Goal: Task Accomplishment & Management: Complete application form

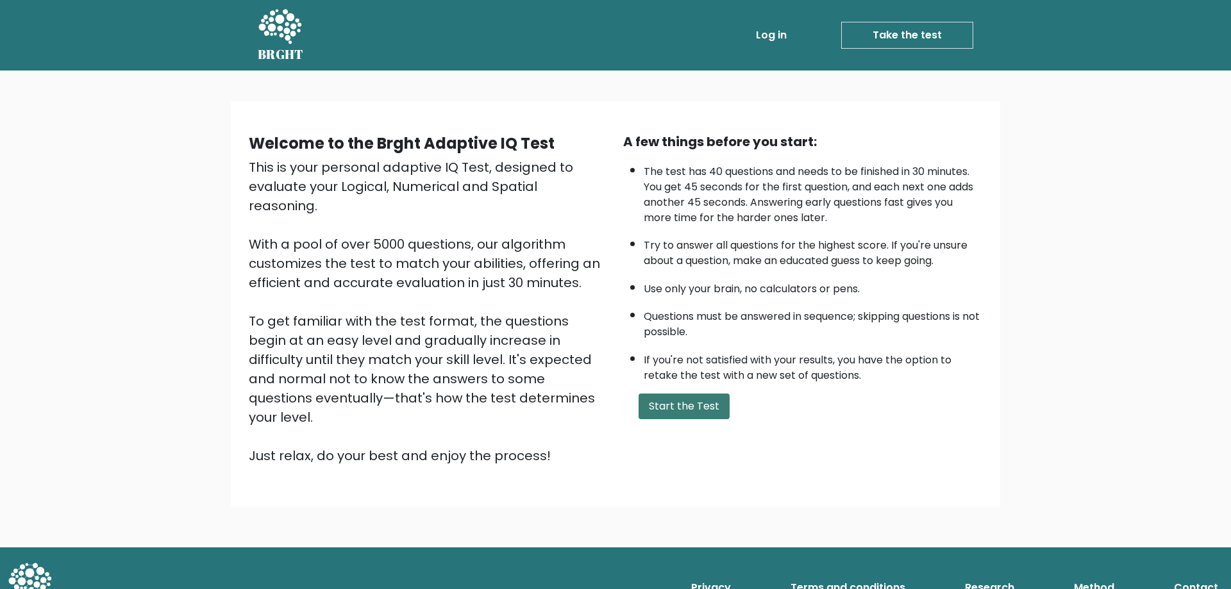
click at [673, 406] on button "Start the Test" at bounding box center [684, 407] width 91 height 26
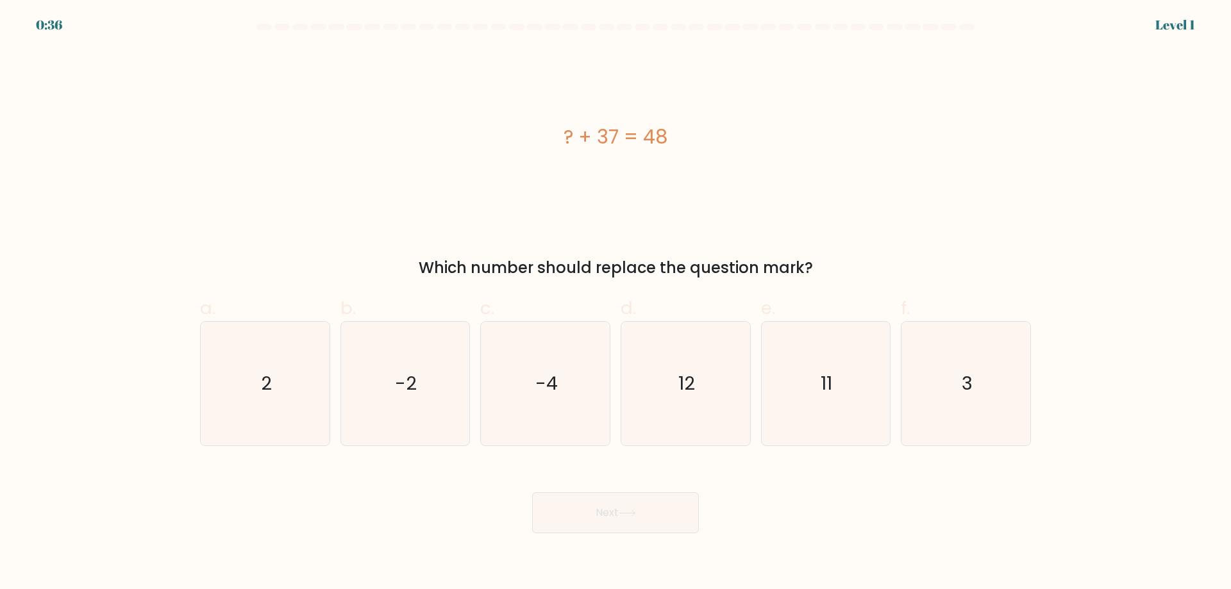
drag, startPoint x: 423, startPoint y: 268, endPoint x: 669, endPoint y: 174, distance: 263.4
click at [671, 176] on div "? + 37 = 48 Which number should replace the question mark?" at bounding box center [615, 164] width 846 height 231
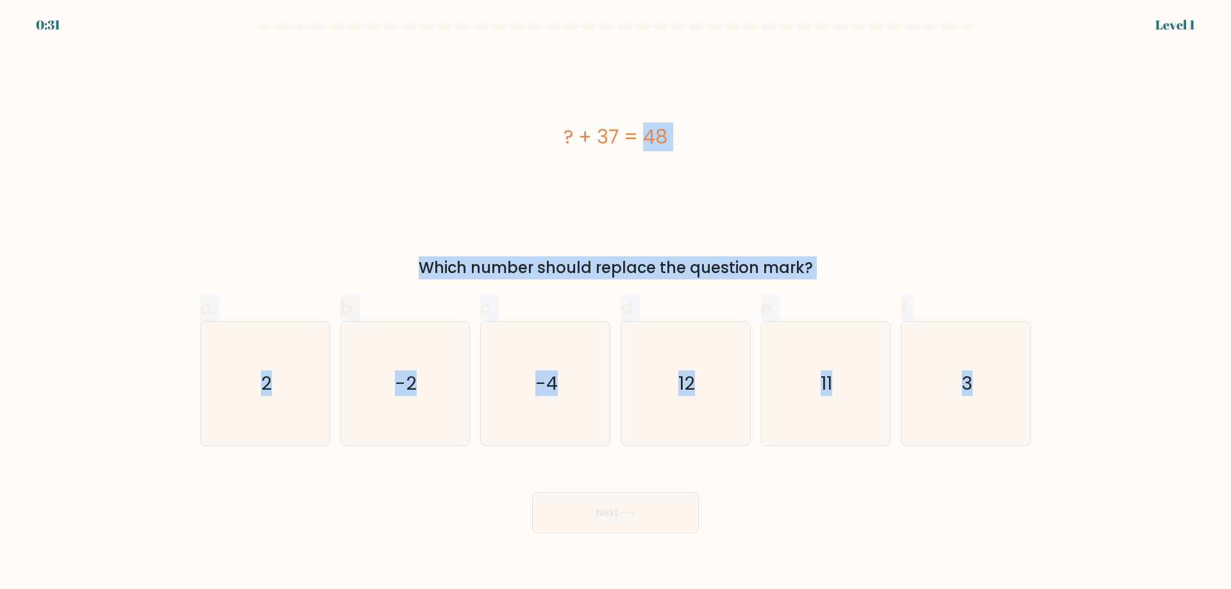
drag, startPoint x: 564, startPoint y: 133, endPoint x: 1064, endPoint y: 417, distance: 575.1
click at [1064, 417] on form "a. 2" at bounding box center [615, 279] width 1231 height 510
copy form "? + 37 = 48 Which number should replace the question mark? a. 2 b. -2 c. -4 d. …"
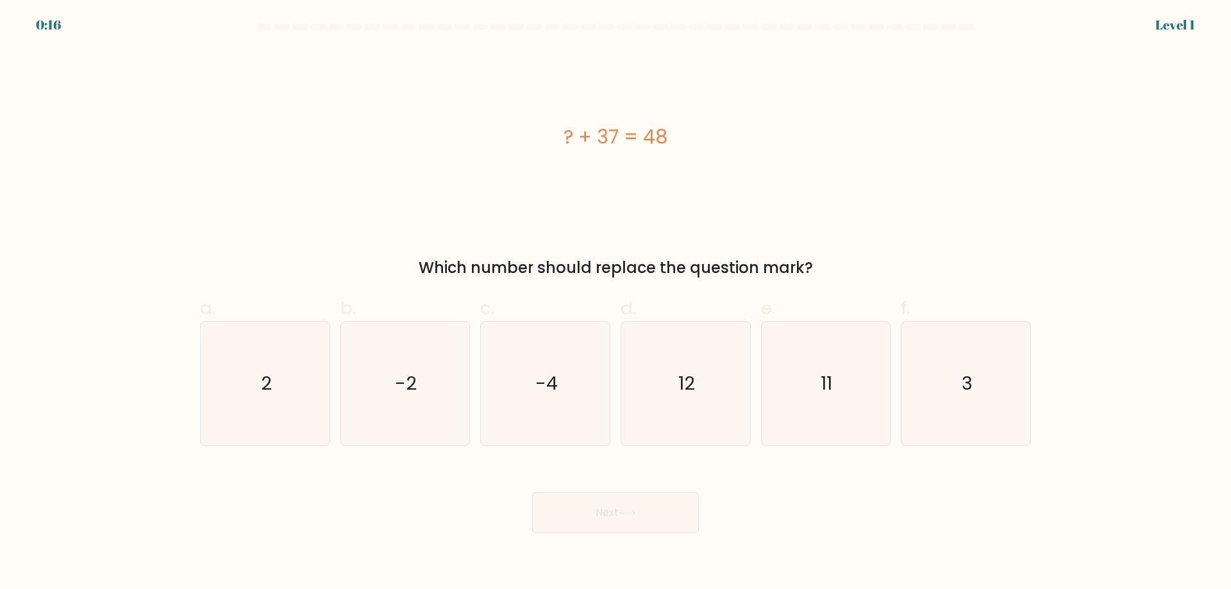
click at [330, 508] on div "Next" at bounding box center [615, 498] width 846 height 72
click at [838, 368] on icon "11" at bounding box center [826, 384] width 124 height 124
click at [616, 303] on input "e. 11" at bounding box center [616, 299] width 1 height 8
radio input "true"
click at [671, 504] on button "Next" at bounding box center [615, 512] width 167 height 41
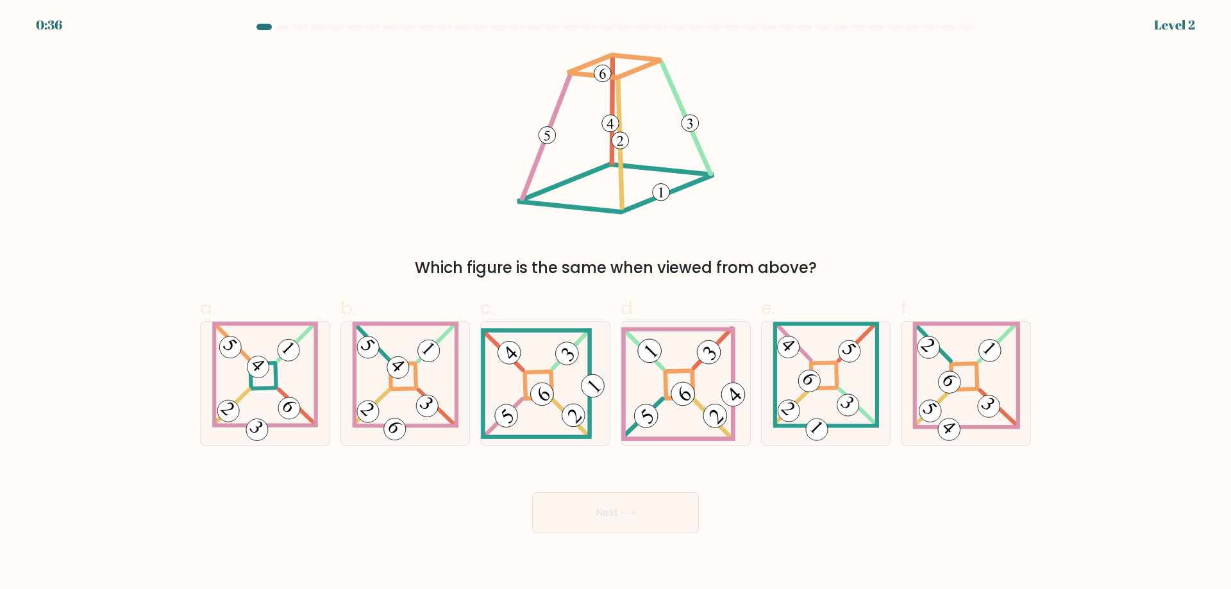
drag, startPoint x: 511, startPoint y: 71, endPoint x: 913, endPoint y: 203, distance: 422.9
click at [913, 203] on div "Which figure is the same when viewed from above?" at bounding box center [615, 164] width 846 height 231
drag, startPoint x: 556, startPoint y: 61, endPoint x: 796, endPoint y: 155, distance: 257.6
click at [796, 155] on div "Which figure is the same when viewed from above?" at bounding box center [615, 164] width 846 height 231
click at [535, 354] on icon at bounding box center [545, 383] width 129 height 111
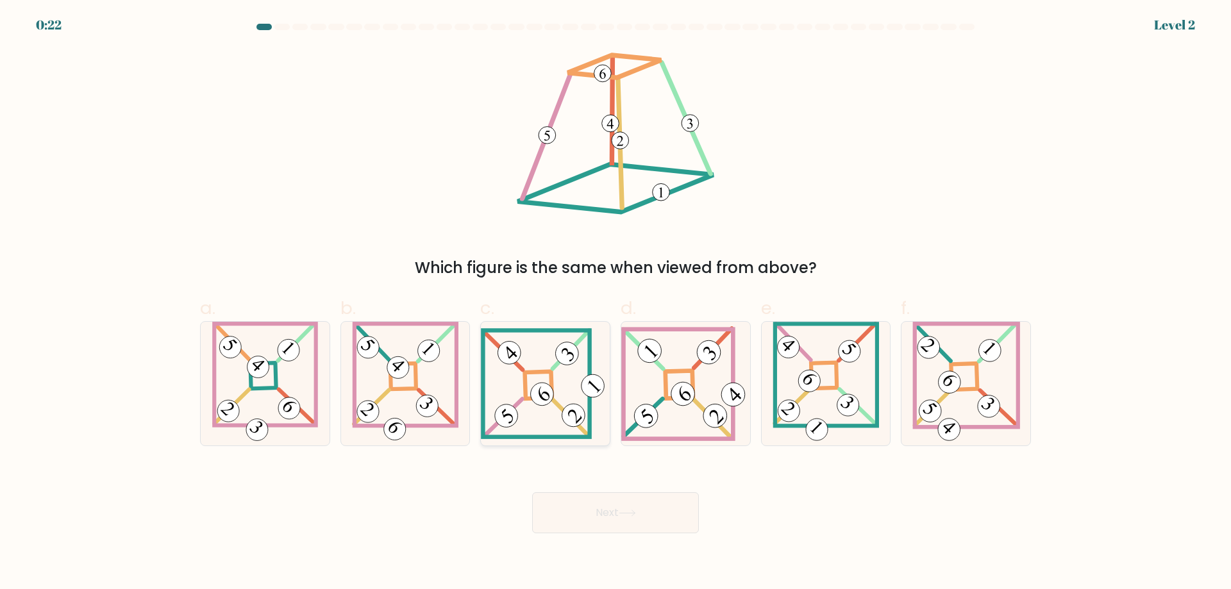
click at [616, 303] on input "c." at bounding box center [616, 299] width 1 height 8
radio input "true"
click at [633, 512] on icon at bounding box center [627, 513] width 17 height 7
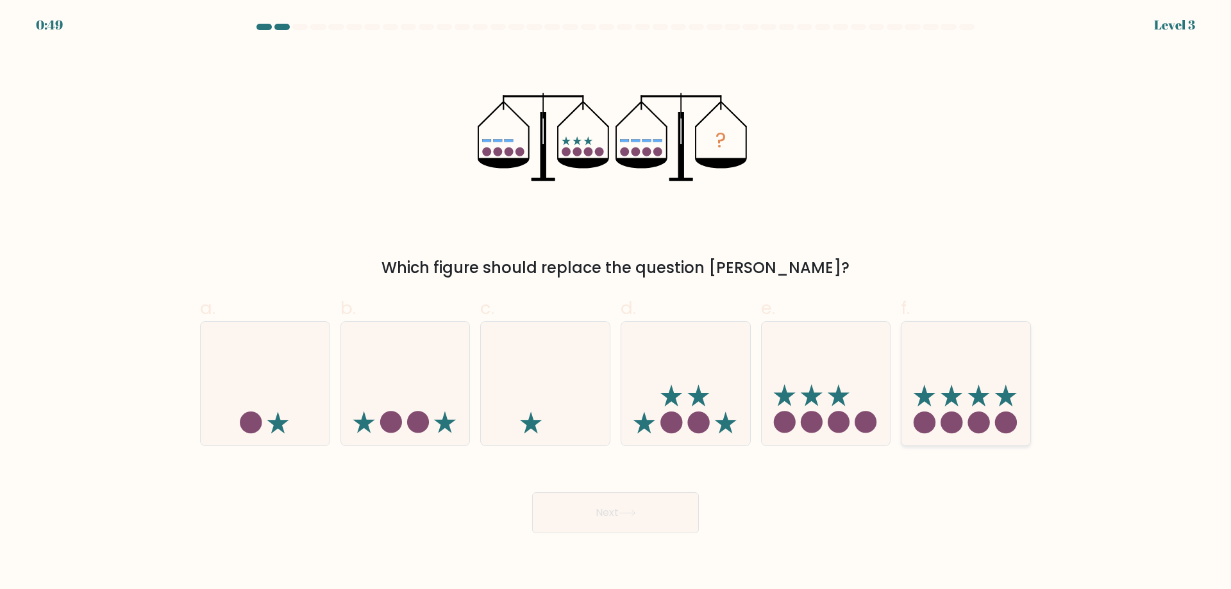
click at [937, 395] on icon at bounding box center [965, 383] width 129 height 106
click at [616, 303] on input "f." at bounding box center [616, 299] width 1 height 8
radio input "true"
click at [687, 518] on button "Next" at bounding box center [615, 512] width 167 height 41
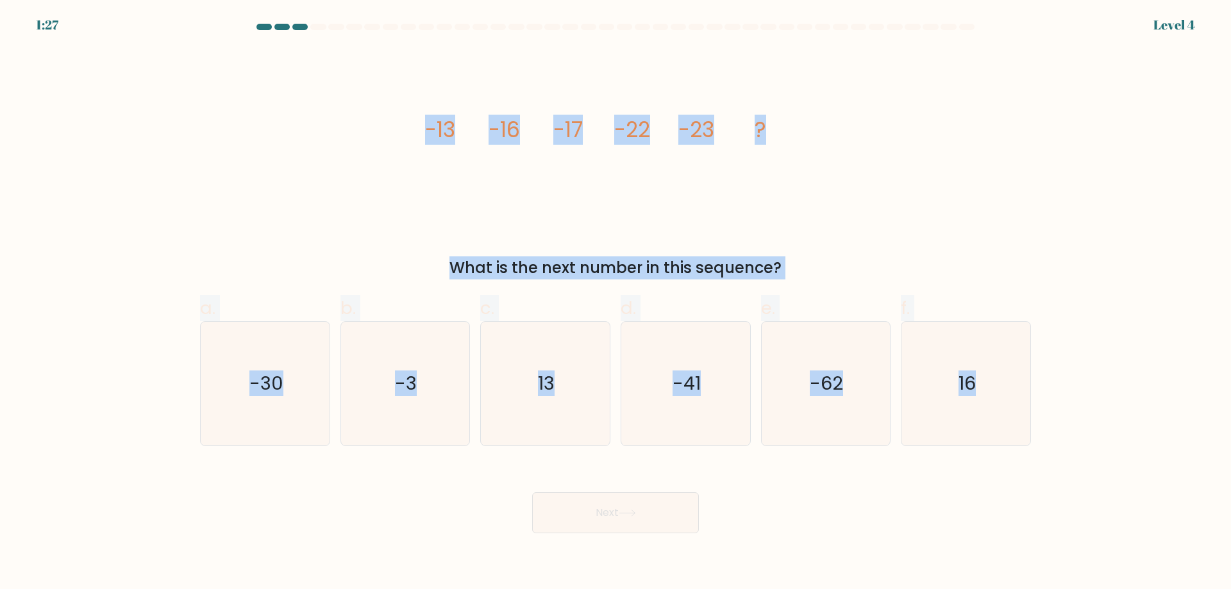
drag, startPoint x: 418, startPoint y: 129, endPoint x: 1039, endPoint y: 403, distance: 678.9
click at [1039, 403] on form at bounding box center [615, 279] width 1231 height 510
copy form "-13 -16 -17 -22 -23 ? What is the next number in this sequence? a. -30 b. -3 c.…"
click at [273, 217] on div "image/svg+xml -13 -16 -17 -22 -23 ? What is the next number in this sequence?" at bounding box center [615, 164] width 846 height 231
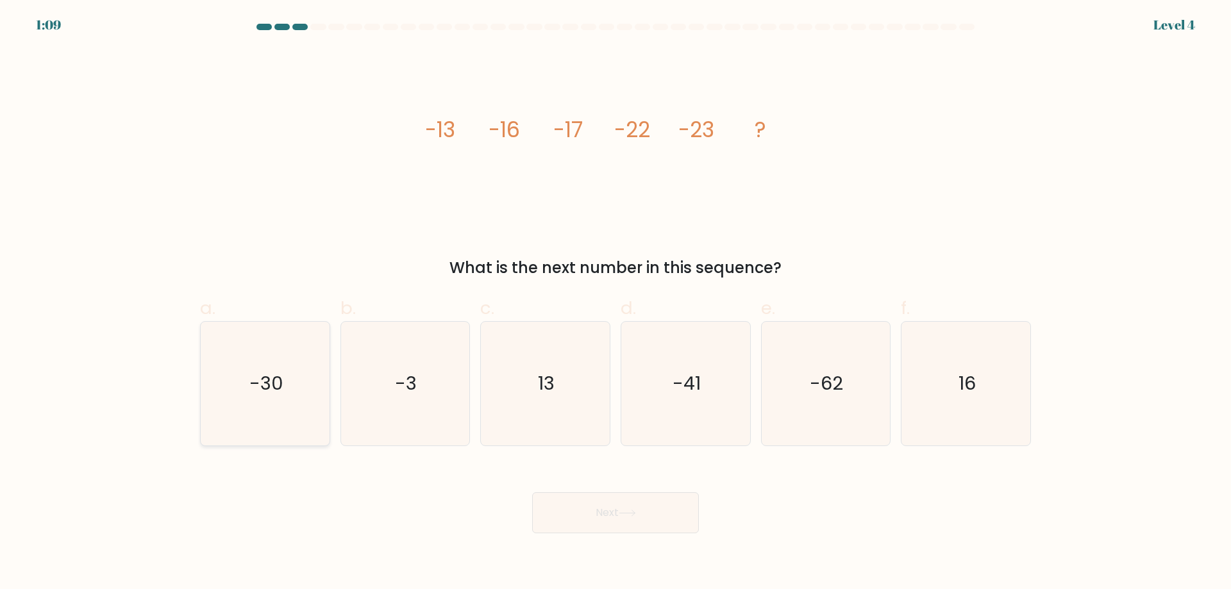
click at [283, 368] on icon "-30" at bounding box center [265, 384] width 124 height 124
click at [616, 303] on input "a. -30" at bounding box center [616, 299] width 1 height 8
radio input "true"
click at [583, 513] on button "Next" at bounding box center [615, 512] width 167 height 41
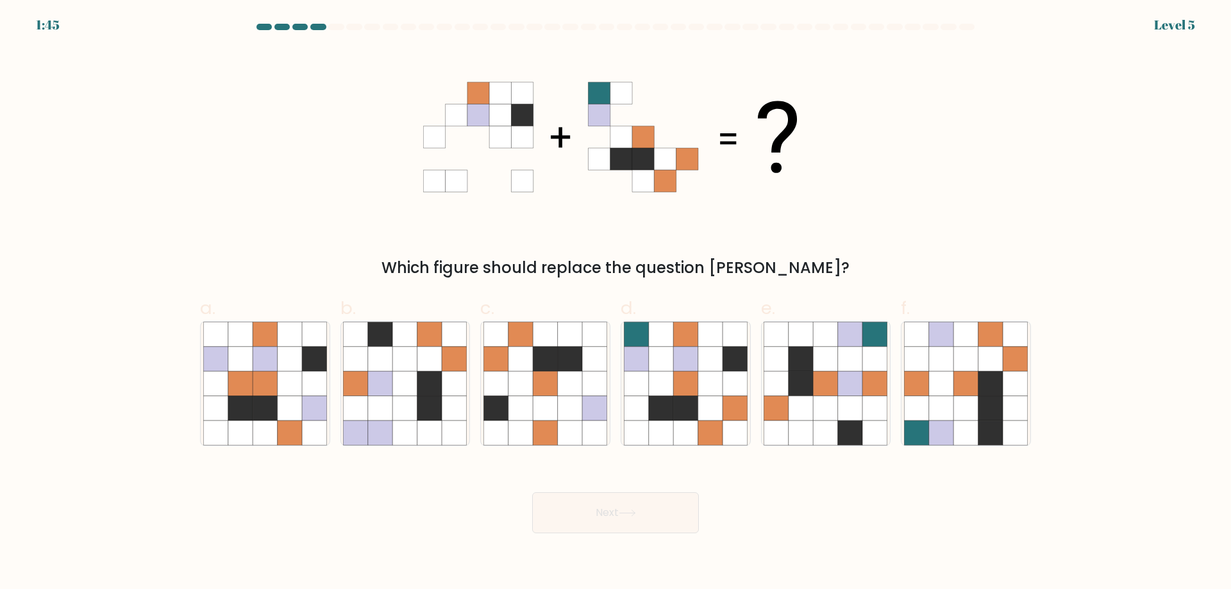
drag, startPoint x: 467, startPoint y: 88, endPoint x: 602, endPoint y: 121, distance: 139.0
click at [602, 121] on 1 at bounding box center [610, 137] width 374 height 110
click at [694, 373] on icon at bounding box center [685, 383] width 24 height 24
click at [616, 303] on input "d." at bounding box center [616, 299] width 1 height 8
radio input "true"
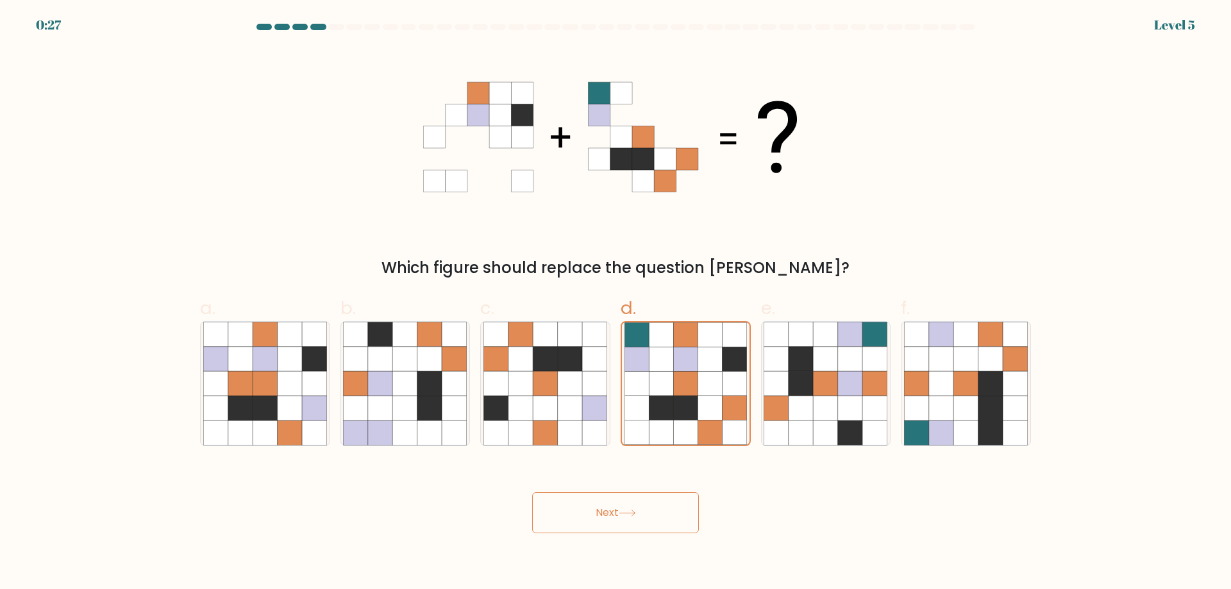
click at [641, 508] on button "Next" at bounding box center [615, 512] width 167 height 41
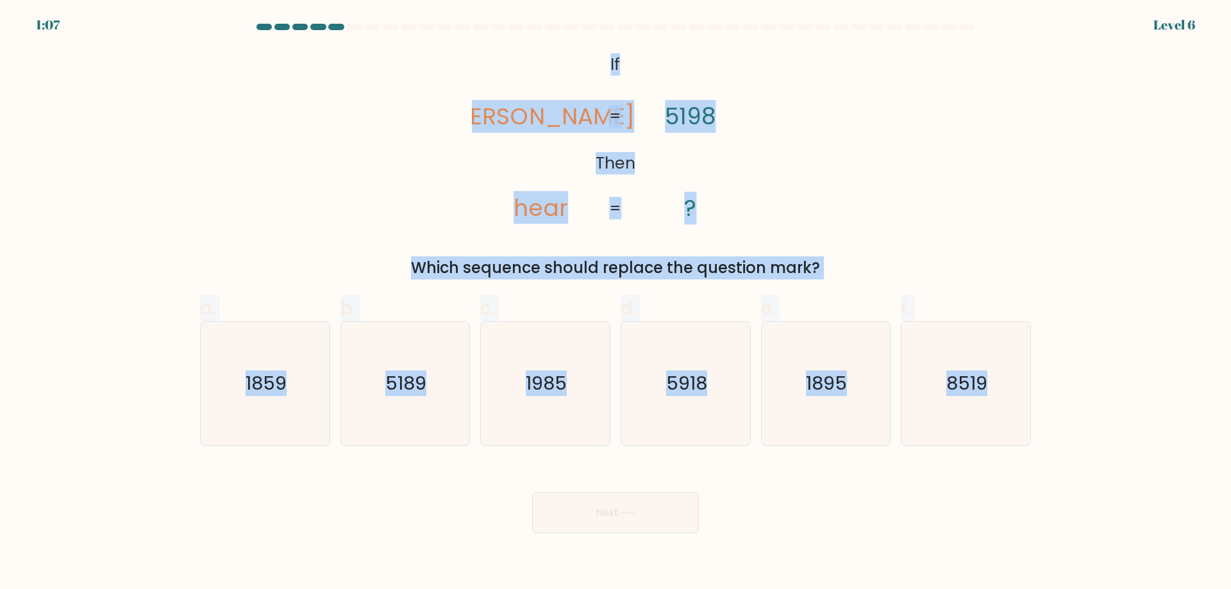
drag, startPoint x: 608, startPoint y: 61, endPoint x: 1076, endPoint y: 449, distance: 608.4
click at [1076, 449] on form "If ?" at bounding box center [615, 279] width 1231 height 510
copy form "If Then rhea hear 5198 ? = = Which sequence should replace the question mark? a…"
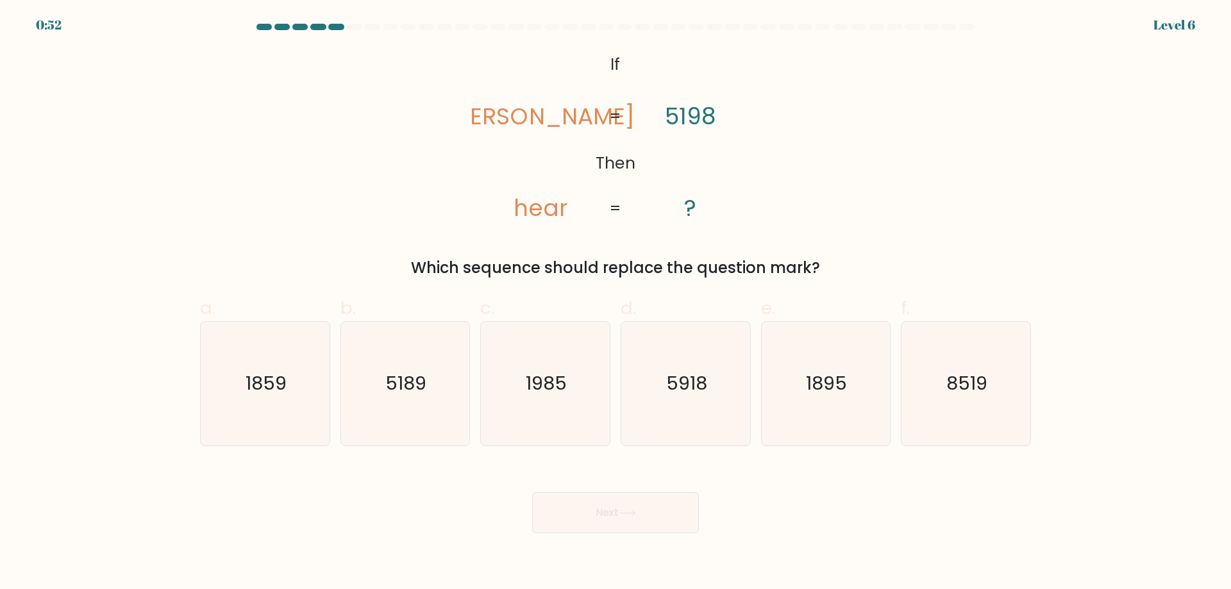
click at [359, 496] on div "Next" at bounding box center [615, 498] width 846 height 72
click at [528, 392] on text "1985" at bounding box center [546, 384] width 41 height 26
click at [616, 303] on input "c. 1985" at bounding box center [616, 299] width 1 height 8
radio input "true"
click at [589, 510] on button "Next" at bounding box center [615, 512] width 167 height 41
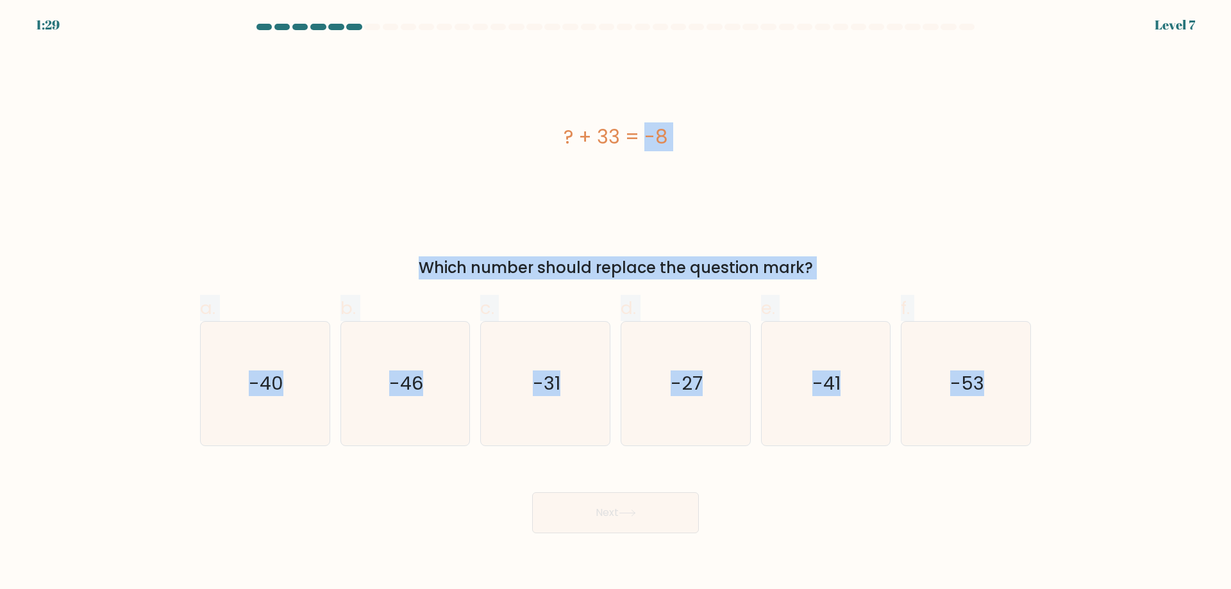
drag, startPoint x: 567, startPoint y: 134, endPoint x: 1080, endPoint y: 367, distance: 563.5
click at [1080, 367] on form "a." at bounding box center [615, 279] width 1231 height 510
copy form "? + 33 = -8 Which number should replace the question mark? a. -40 b. -46 c. -31…"
click at [346, 187] on div "? + 33 = -8" at bounding box center [615, 137] width 831 height 177
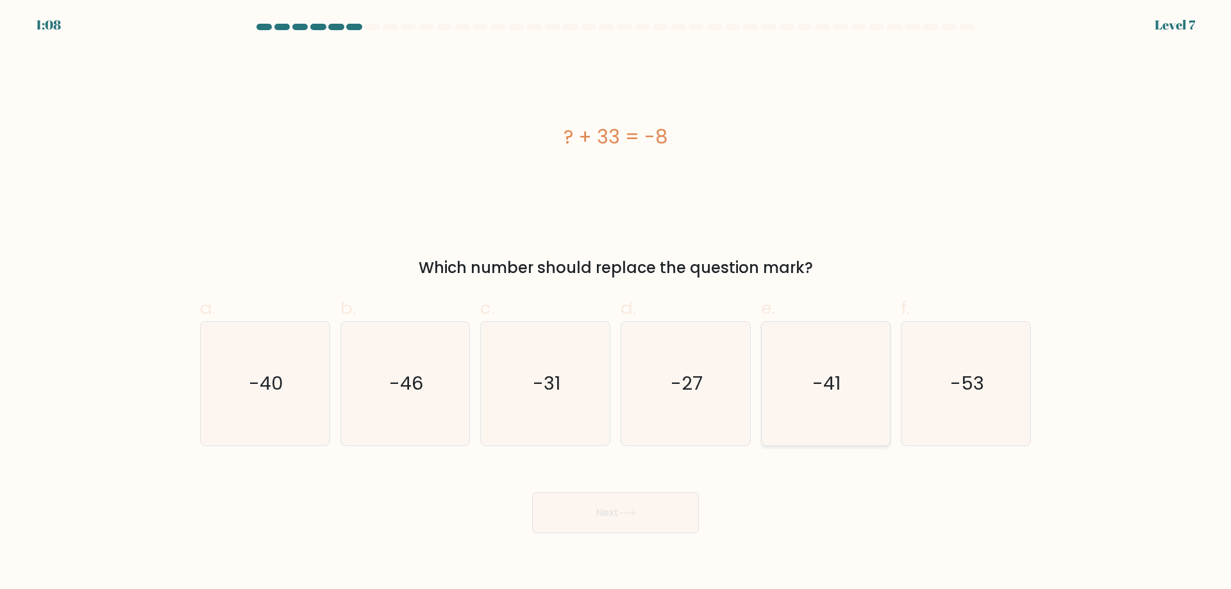
click at [826, 396] on text "-41" at bounding box center [827, 384] width 28 height 26
click at [616, 303] on input "e. -41" at bounding box center [616, 299] width 1 height 8
radio input "true"
click at [665, 508] on button "Next" at bounding box center [615, 512] width 167 height 41
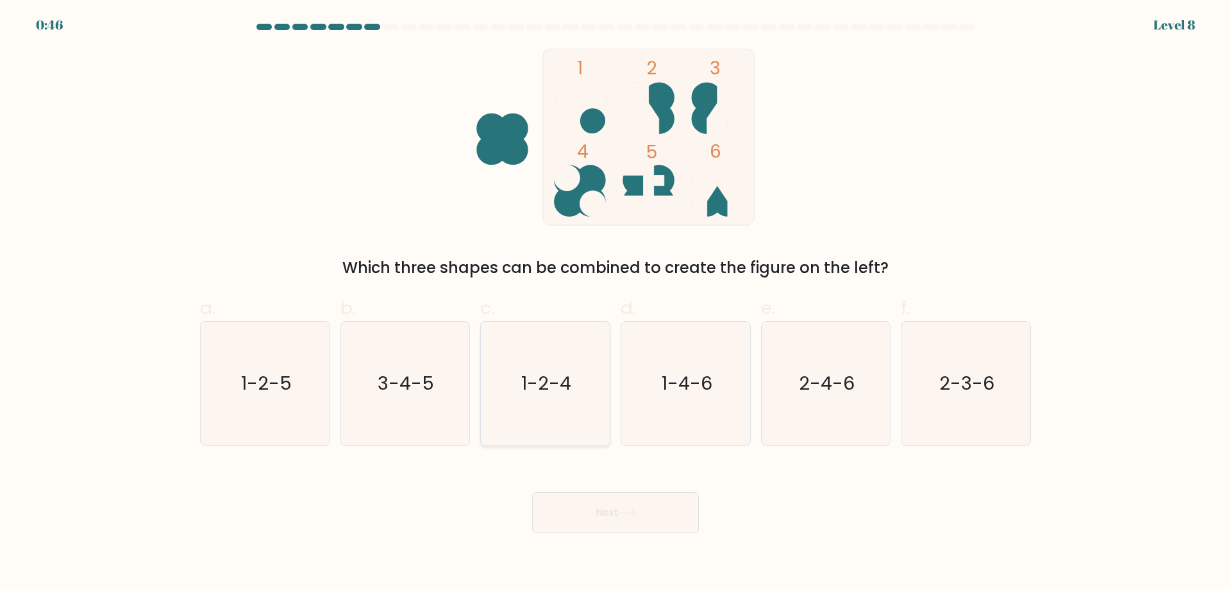
click at [559, 401] on icon "1-2-4" at bounding box center [545, 384] width 124 height 124
click at [616, 303] on input "c. 1-2-4" at bounding box center [616, 299] width 1 height 8
radio input "true"
click at [626, 515] on icon at bounding box center [627, 513] width 17 height 7
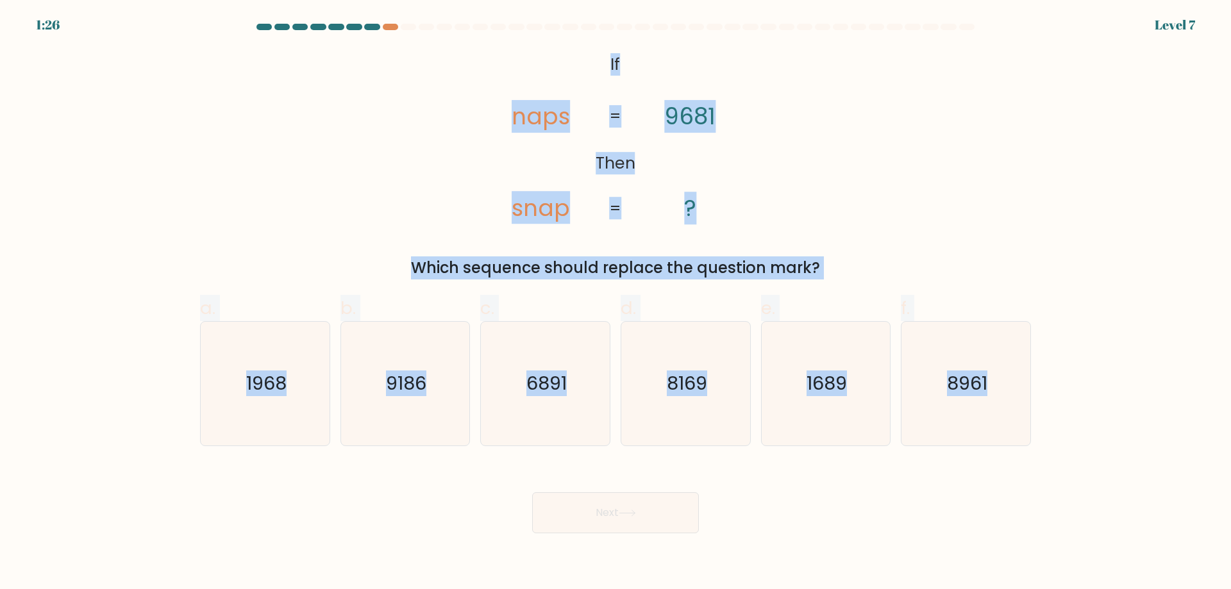
drag, startPoint x: 608, startPoint y: 62, endPoint x: 1050, endPoint y: 399, distance: 555.8
click at [1050, 399] on form "If ?" at bounding box center [615, 279] width 1231 height 510
copy form "If Then naps snap 9681 ? = = Which sequence should replace the question mark? a…"
click at [255, 155] on div "@import url('https://fonts.googleapis.com/css?family=Abril+Fatface:400,100,100i…" at bounding box center [615, 164] width 846 height 231
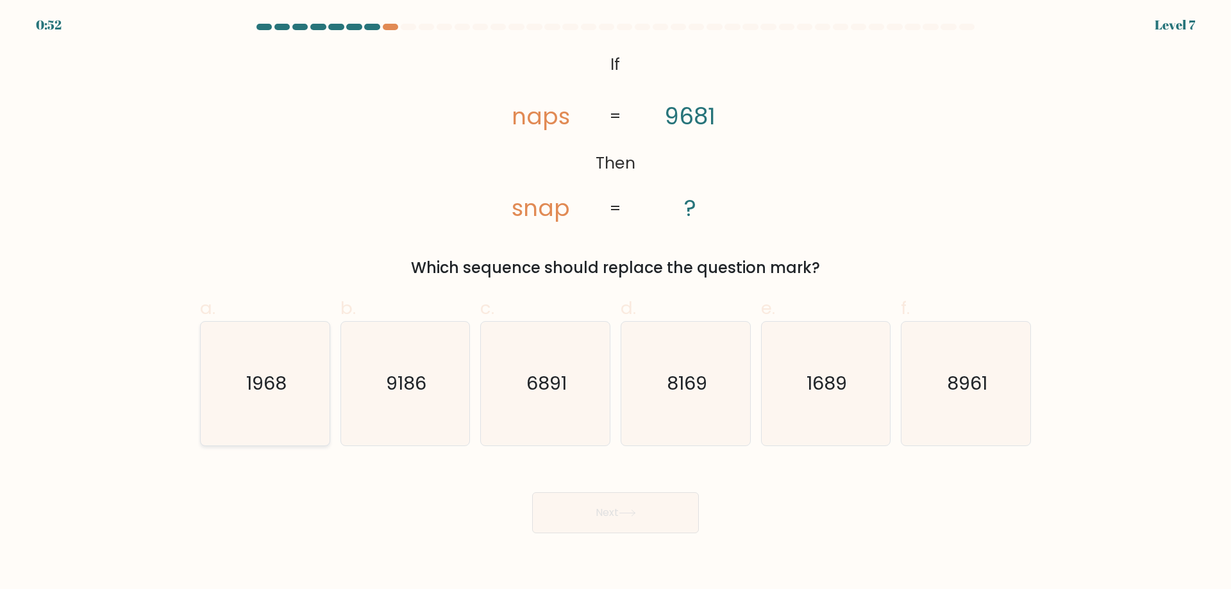
click at [308, 405] on icon "1968" at bounding box center [265, 384] width 124 height 124
click at [616, 303] on input "a. 1968" at bounding box center [616, 299] width 1 height 8
radio input "true"
click at [589, 507] on button "Next" at bounding box center [615, 512] width 167 height 41
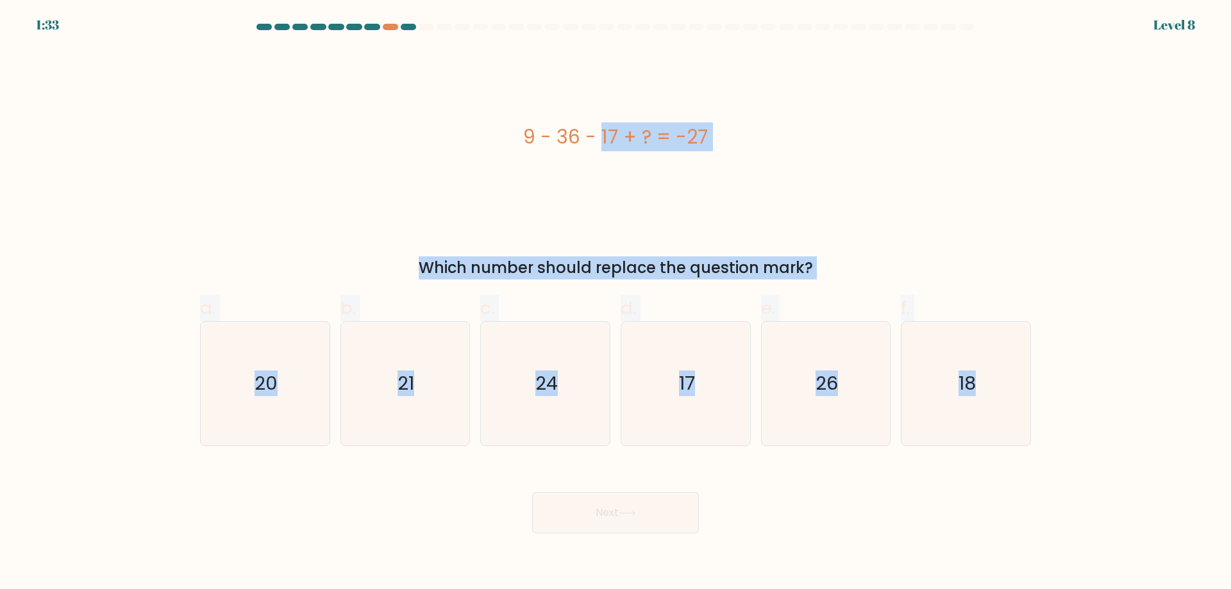
drag, startPoint x: 528, startPoint y: 133, endPoint x: 1034, endPoint y: 395, distance: 570.4
click at [1034, 395] on form "a." at bounding box center [615, 279] width 1231 height 510
copy form "9 - 36 - 17 + ? = -27 Which number should replace the question mark? a. 20 b. 2…"
click at [342, 195] on div "9 - 36 - 17 + ? = -27" at bounding box center [615, 137] width 831 height 177
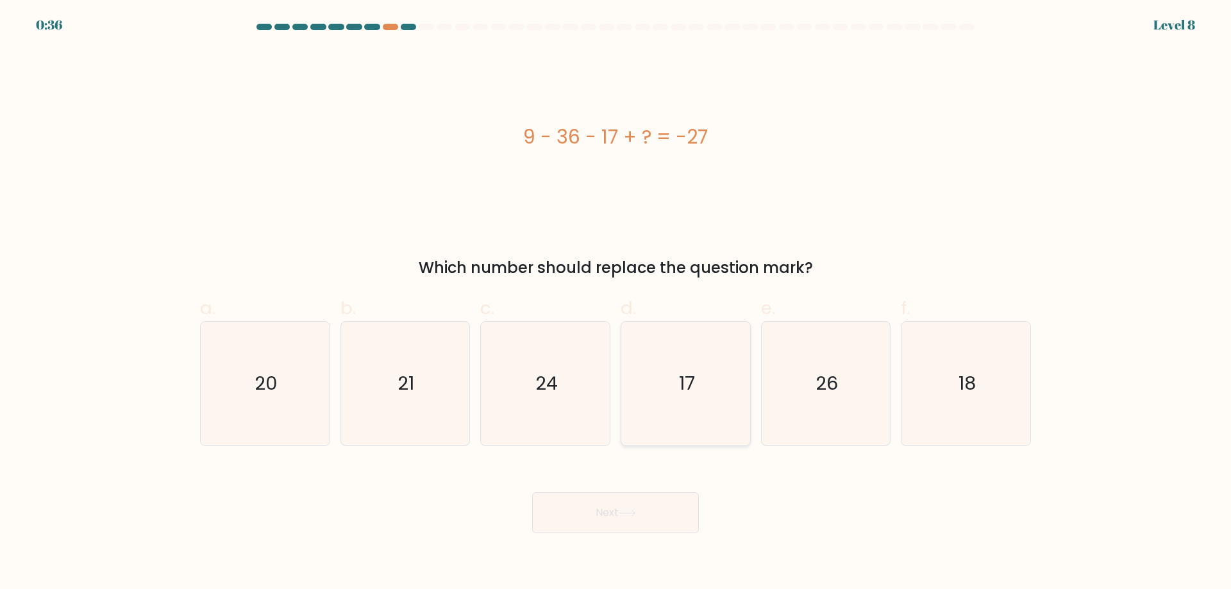
click at [662, 371] on icon "17" at bounding box center [686, 384] width 124 height 124
click at [616, 303] on input "d. 17" at bounding box center [616, 299] width 1 height 8
radio input "true"
click at [636, 516] on icon at bounding box center [627, 513] width 17 height 7
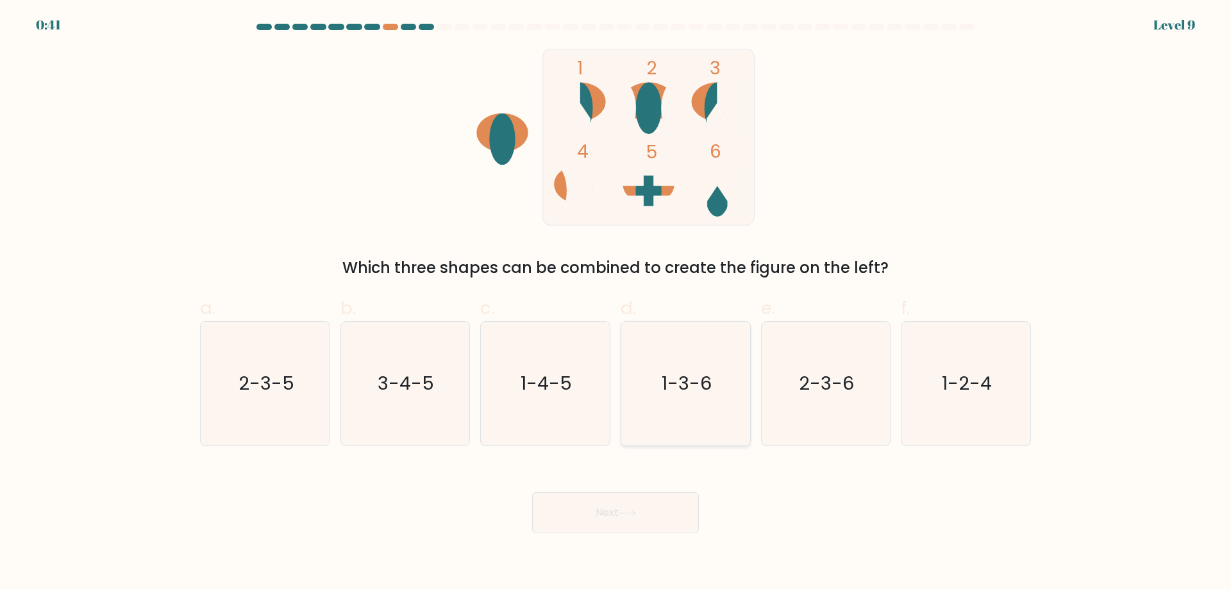
click at [715, 392] on icon "1-3-6" at bounding box center [686, 384] width 124 height 124
click at [616, 303] on input "d. 1-3-6" at bounding box center [616, 299] width 1 height 8
radio input "true"
click at [626, 507] on button "Next" at bounding box center [615, 512] width 167 height 41
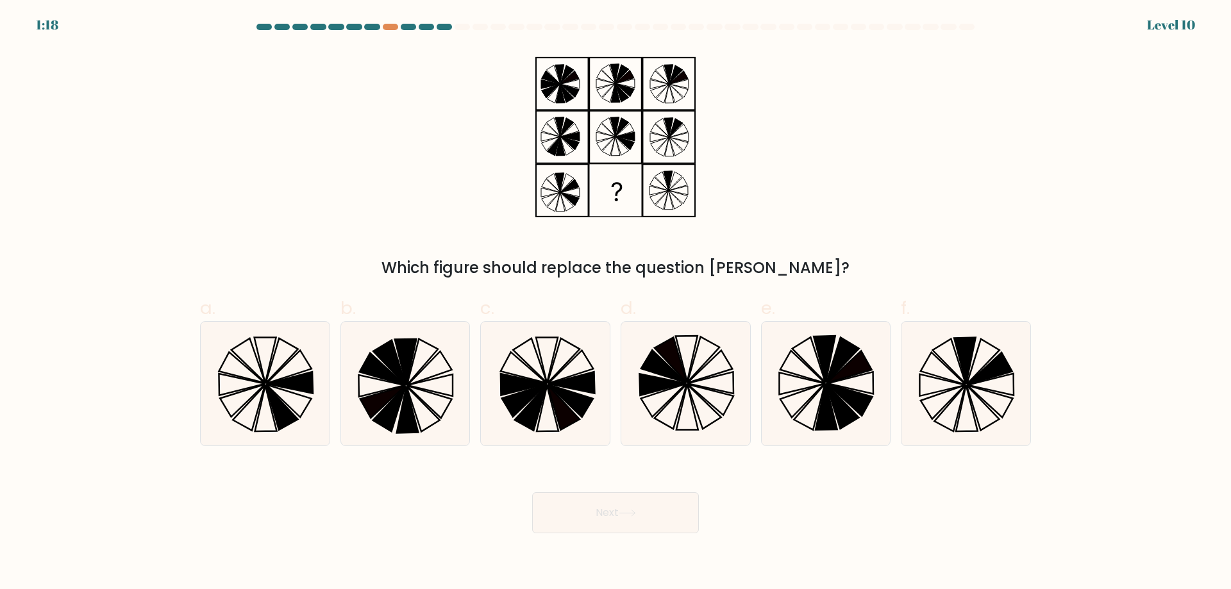
drag, startPoint x: 587, startPoint y: 66, endPoint x: 679, endPoint y: 75, distance: 92.8
click at [679, 75] on icon at bounding box center [615, 137] width 160 height 177
click at [954, 370] on icon at bounding box center [966, 384] width 124 height 124
click at [616, 303] on input "f." at bounding box center [616, 299] width 1 height 8
radio input "true"
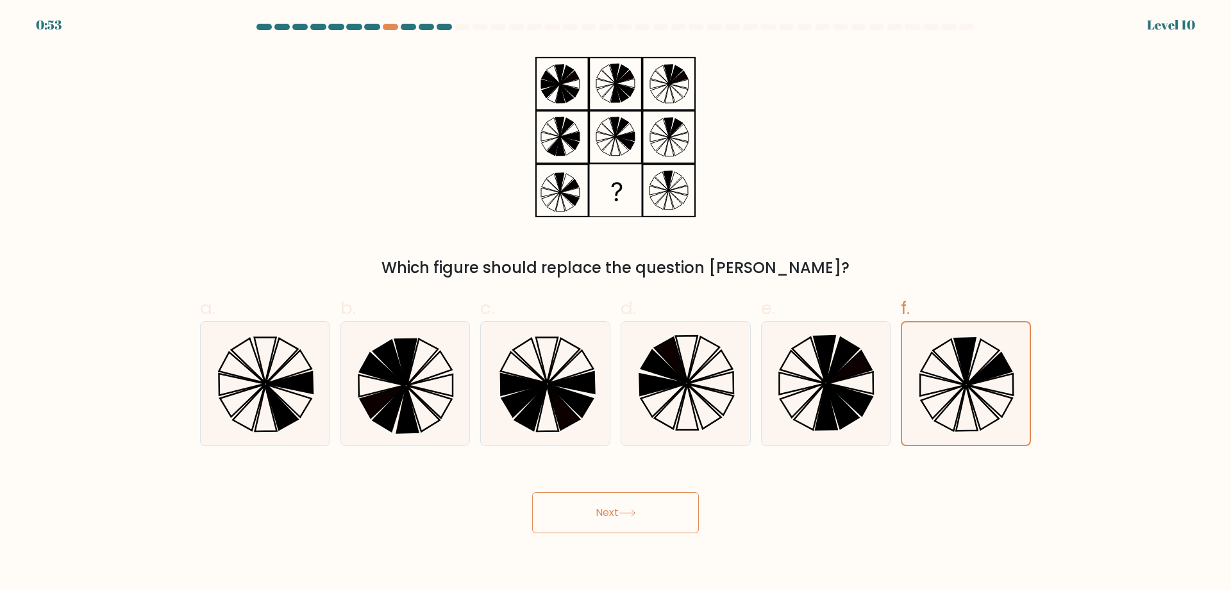
click at [619, 511] on button "Next" at bounding box center [615, 512] width 167 height 41
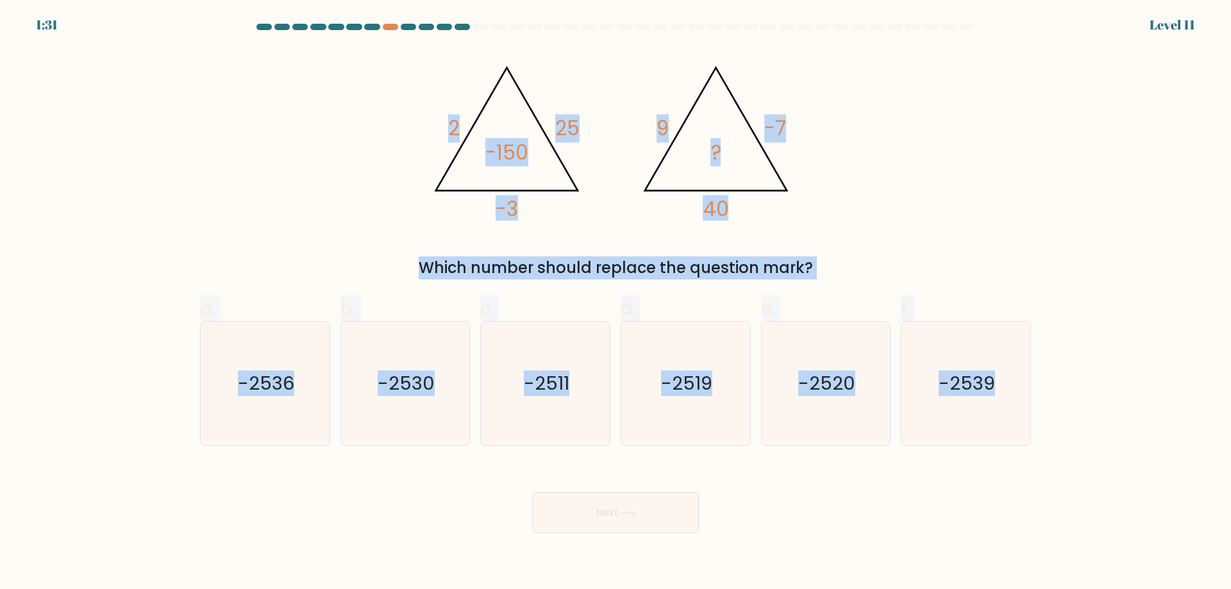
drag, startPoint x: 446, startPoint y: 83, endPoint x: 1039, endPoint y: 397, distance: 670.8
click at [1039, 397] on form at bounding box center [615, 279] width 1231 height 510
copy form "2 25 -3 -150 @import url('https://fonts.googleapis.com/css?family=Abril+Fatface…"
click at [958, 236] on div "@import url('https://fonts.googleapis.com/css?family=Abril+Fatface:400,100,100i…" at bounding box center [615, 164] width 846 height 231
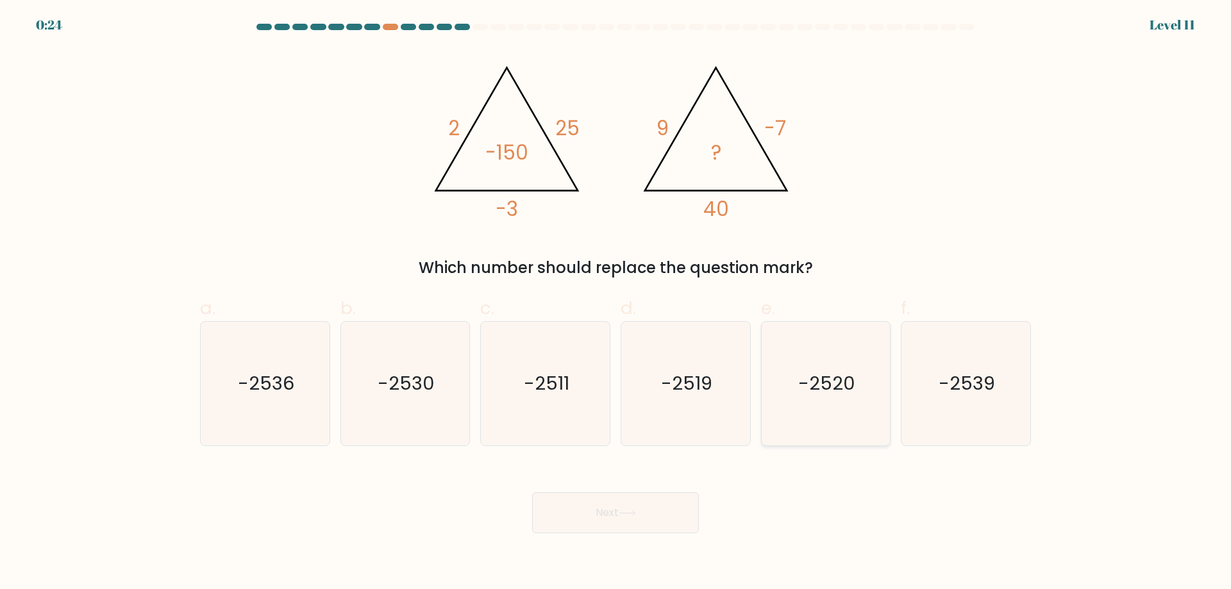
click at [807, 372] on text "-2520" at bounding box center [826, 384] width 57 height 26
click at [616, 303] on input "e. -2520" at bounding box center [616, 299] width 1 height 8
radio input "true"
click at [662, 513] on button "Next" at bounding box center [615, 512] width 167 height 41
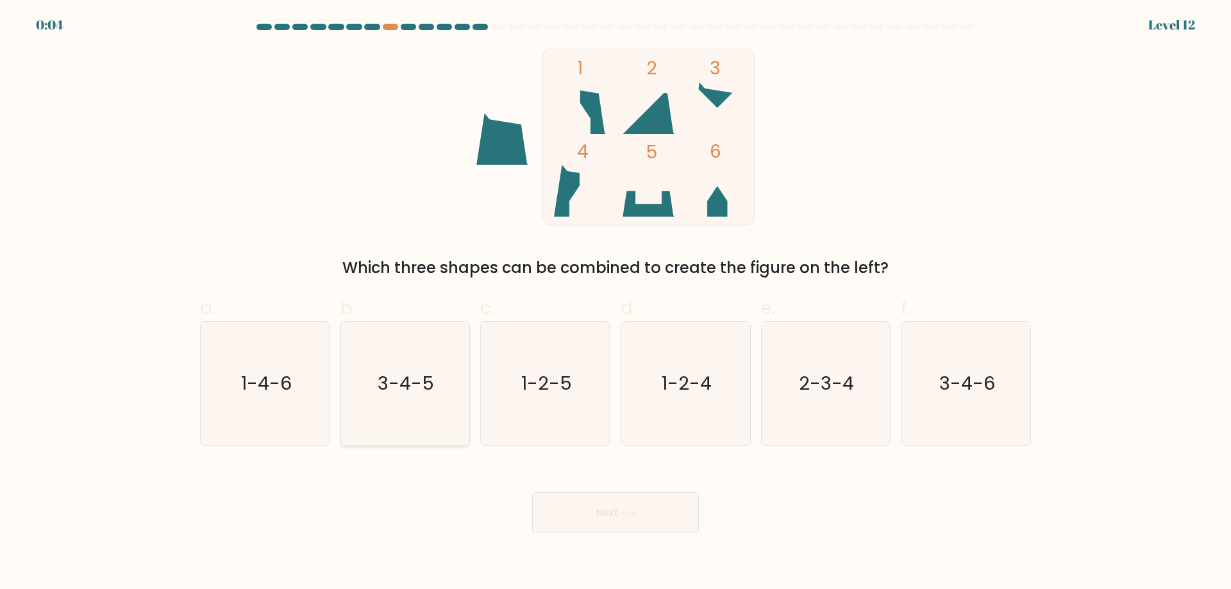
click at [442, 407] on icon "3-4-5" at bounding box center [405, 384] width 124 height 124
click at [616, 303] on input "b. 3-4-5" at bounding box center [616, 299] width 1 height 8
radio input "true"
click at [602, 508] on button "Next" at bounding box center [615, 512] width 167 height 41
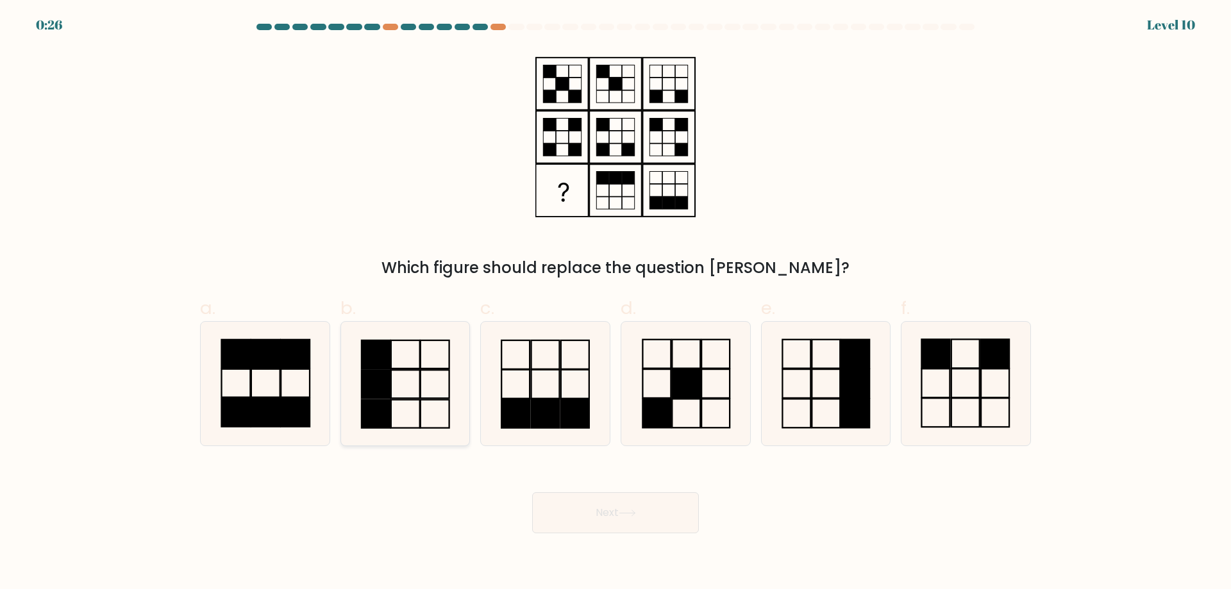
click at [425, 394] on icon at bounding box center [405, 384] width 124 height 124
click at [616, 303] on input "b." at bounding box center [616, 299] width 1 height 8
radio input "true"
click at [660, 519] on button "Next" at bounding box center [615, 512] width 167 height 41
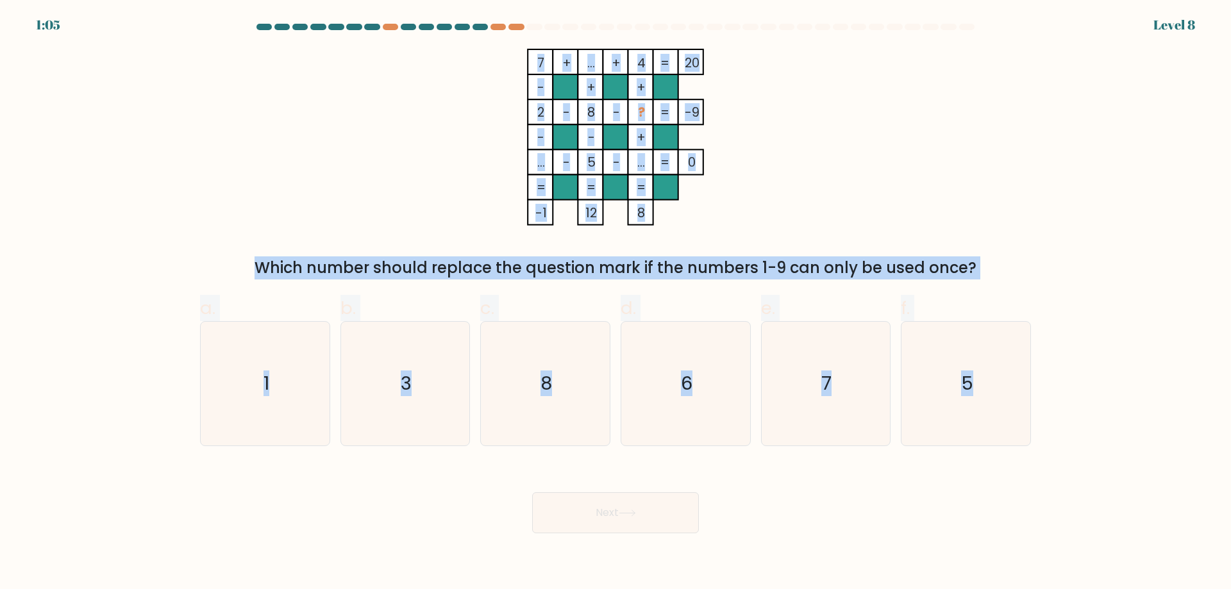
drag, startPoint x: 524, startPoint y: 51, endPoint x: 1045, endPoint y: 412, distance: 633.5
click at [1045, 412] on form at bounding box center [615, 279] width 1231 height 510
copy form "7 + ... + 4 20 - + + 2 - 8 - ? -9 - - + ... - 5 - ... = 0 = = = = -1 12 8 = Whi…"
click at [790, 87] on icon "7 + ... + 4 20 - + + 2 - 8 - ? -9 - - + ... - 5 - ... = 0 = = = = -1 12 8 =" at bounding box center [615, 137] width 385 height 177
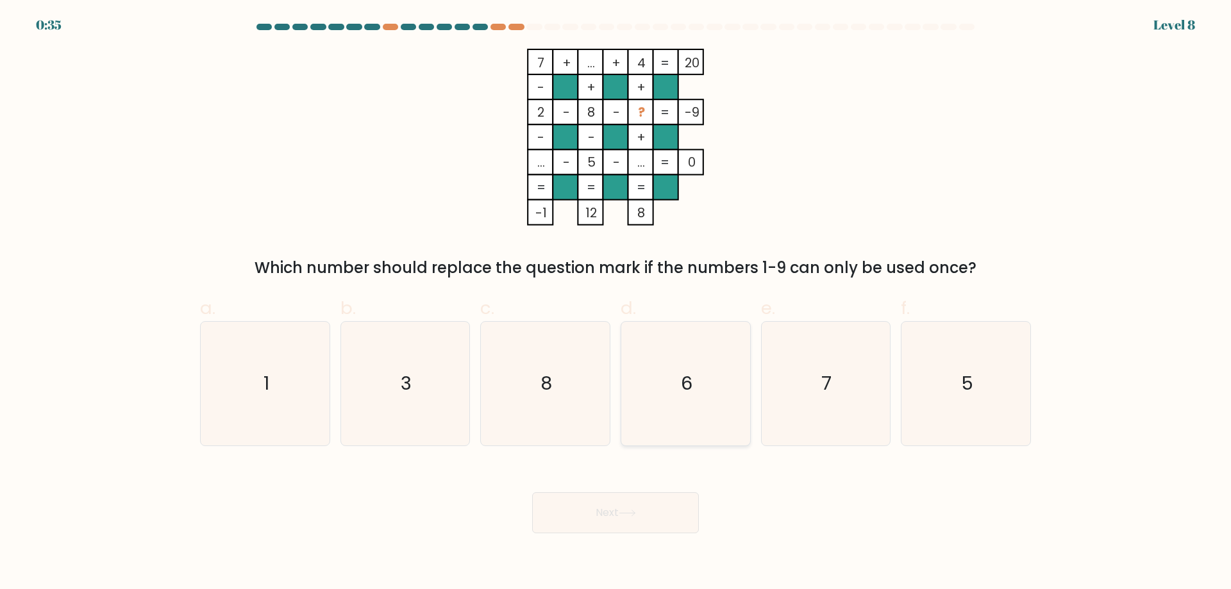
click at [716, 383] on icon "6" at bounding box center [686, 384] width 124 height 124
click at [616, 303] on input "d. 6" at bounding box center [616, 299] width 1 height 8
radio input "true"
click at [670, 517] on button "Next" at bounding box center [615, 512] width 167 height 41
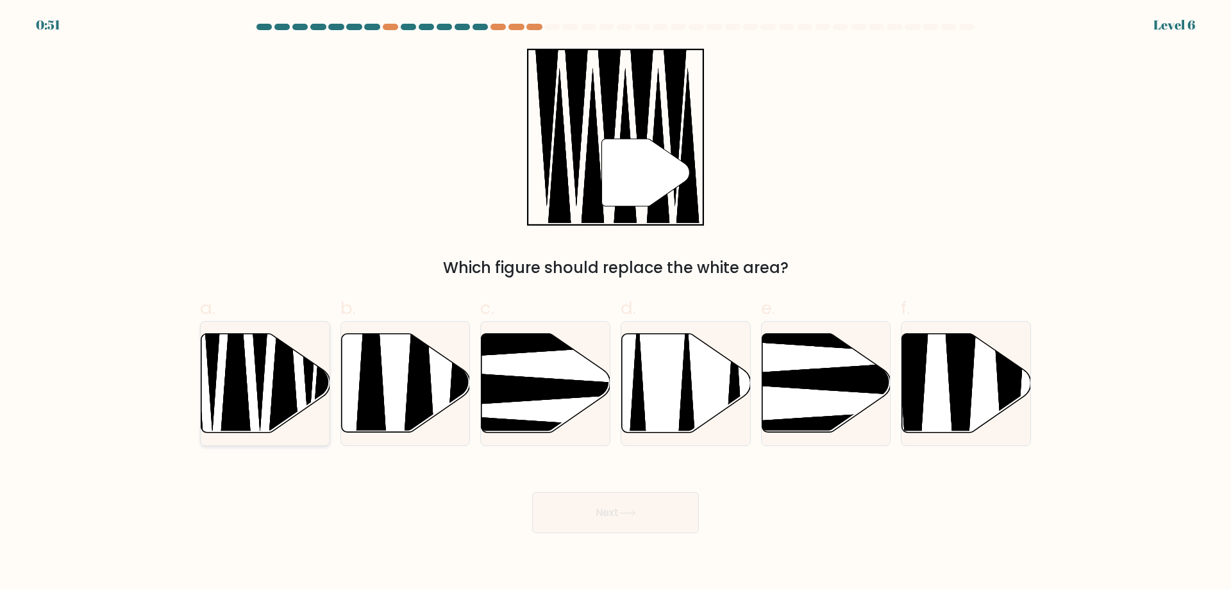
click at [233, 380] on icon at bounding box center [235, 343] width 33 height 227
click at [616, 303] on input "a." at bounding box center [616, 299] width 1 height 8
radio input "true"
click at [644, 523] on button "Next" at bounding box center [615, 512] width 167 height 41
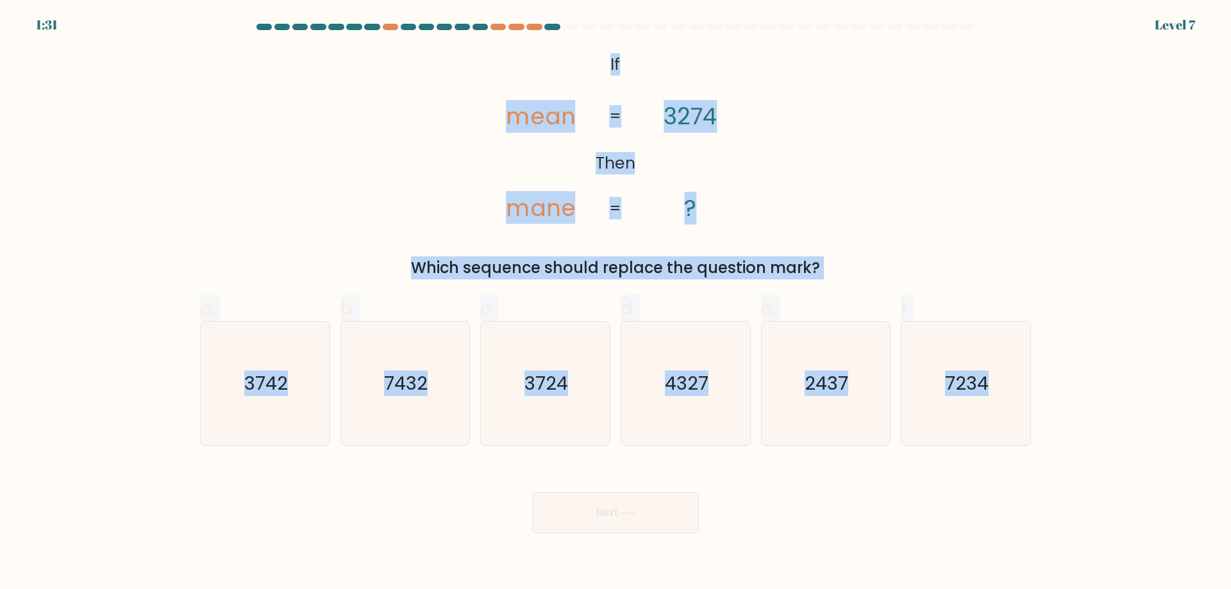
drag, startPoint x: 609, startPoint y: 66, endPoint x: 1057, endPoint y: 384, distance: 549.0
click at [1057, 384] on form "If ?" at bounding box center [615, 279] width 1231 height 510
copy form "If Then mean mane 3274 ? = = Which sequence should replace the question mark? a…"
click at [974, 166] on div "@import url('https://fonts.googleapis.com/css?family=Abril+Fatface:400,100,100i…" at bounding box center [615, 164] width 846 height 231
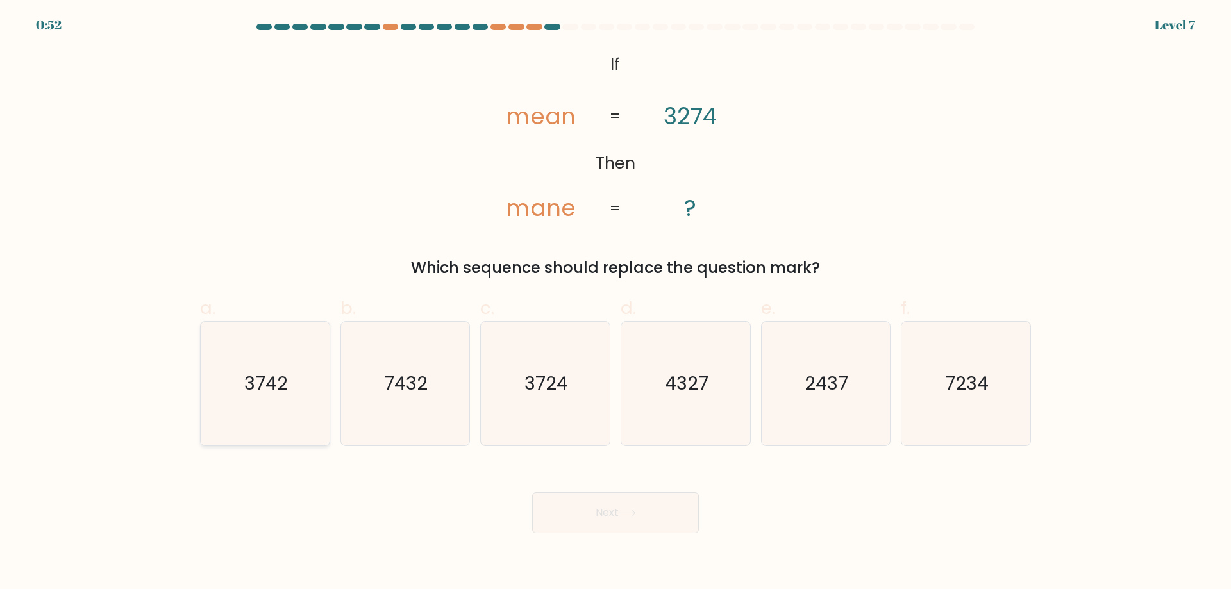
click at [272, 372] on text "3742" at bounding box center [266, 384] width 44 height 26
click at [616, 303] on input "a. 3742" at bounding box center [616, 299] width 1 height 8
radio input "true"
click at [641, 506] on button "Next" at bounding box center [615, 512] width 167 height 41
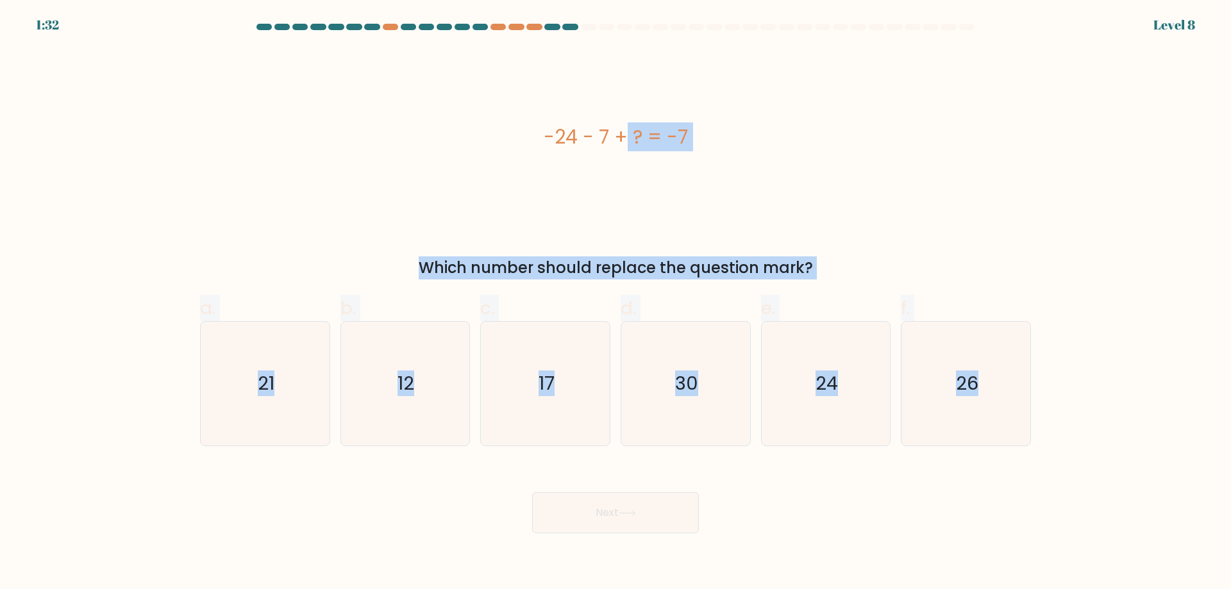
drag, startPoint x: 543, startPoint y: 136, endPoint x: 1100, endPoint y: 425, distance: 627.2
click at [1100, 425] on form "a." at bounding box center [615, 279] width 1231 height 510
copy form "-24 - 7 + ? = -7 Which number should replace the question mark? a. 21 b. 12 c. …"
click at [330, 215] on div "-24 - 7 + ? = -7" at bounding box center [615, 137] width 831 height 177
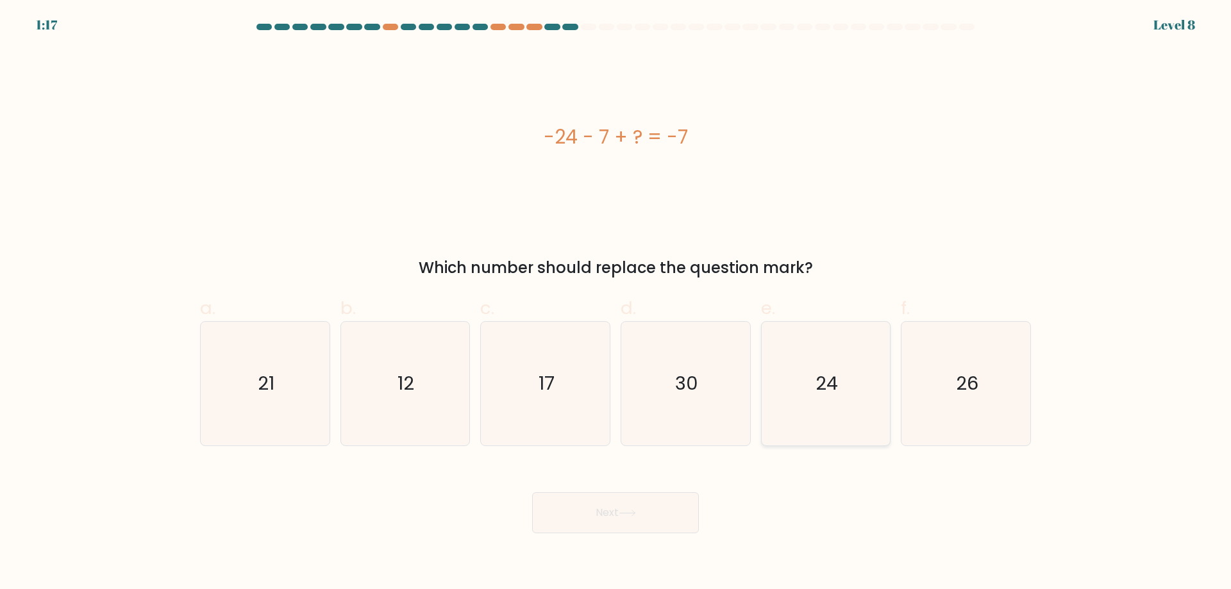
click at [796, 399] on icon "24" at bounding box center [826, 384] width 124 height 124
click at [616, 303] on input "e. 24" at bounding box center [616, 299] width 1 height 8
radio input "true"
click at [596, 517] on button "Next" at bounding box center [615, 512] width 167 height 41
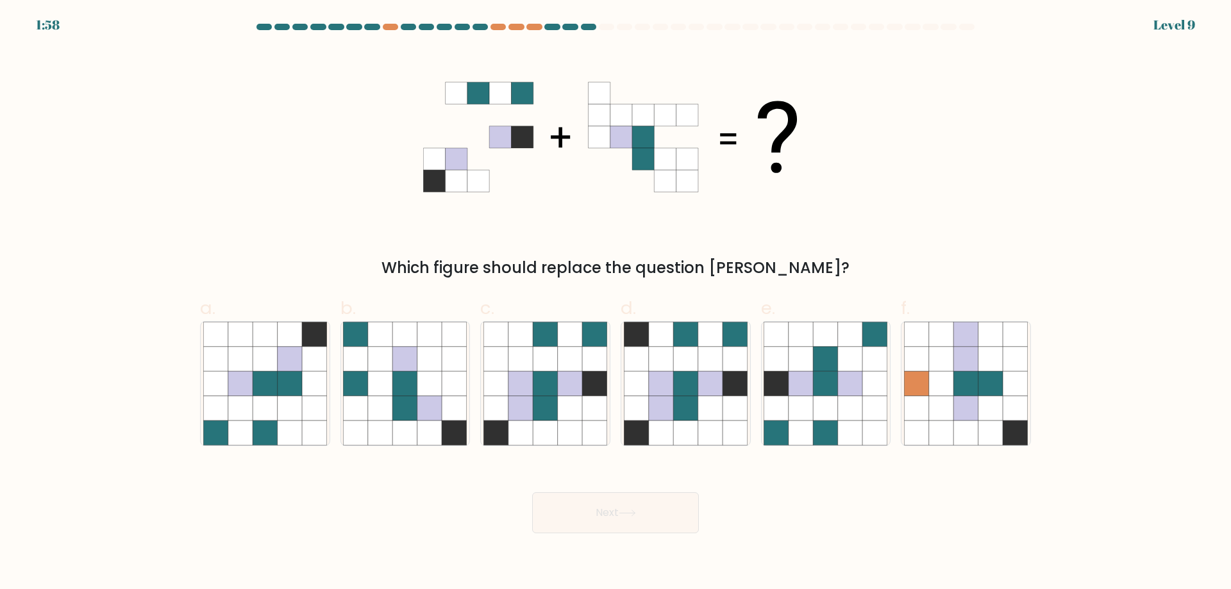
drag, startPoint x: 444, startPoint y: 94, endPoint x: 755, endPoint y: 172, distance: 321.3
click at [755, 172] on icon at bounding box center [615, 137] width 385 height 177
click at [540, 430] on icon at bounding box center [545, 433] width 24 height 24
click at [616, 303] on input "c." at bounding box center [616, 299] width 1 height 8
radio input "true"
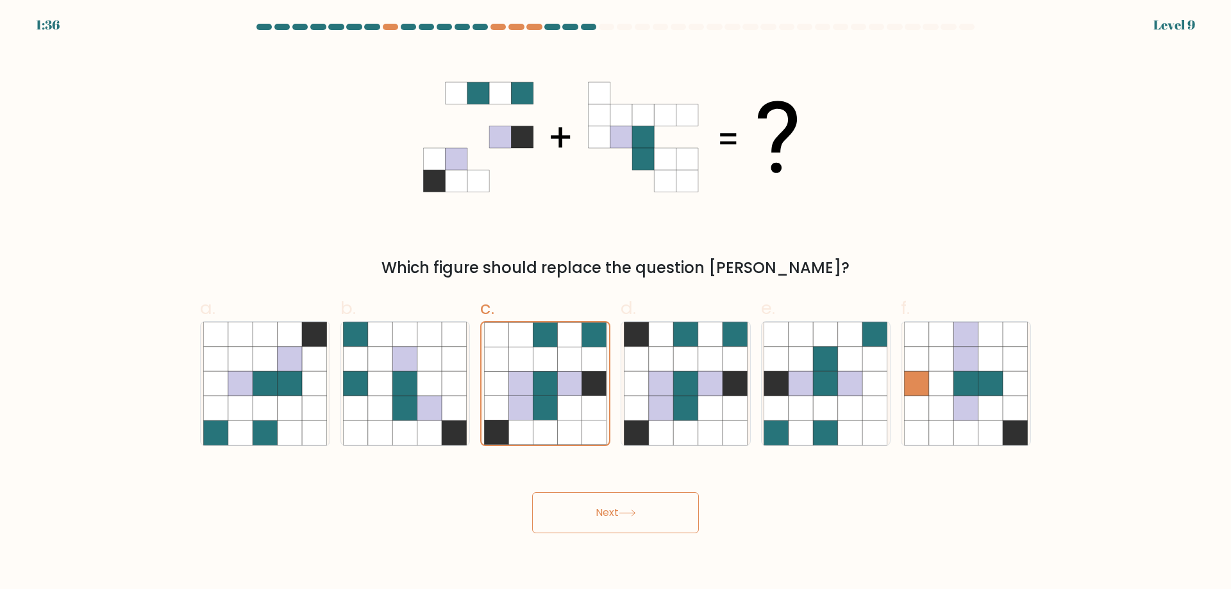
click at [621, 506] on button "Next" at bounding box center [615, 512] width 167 height 41
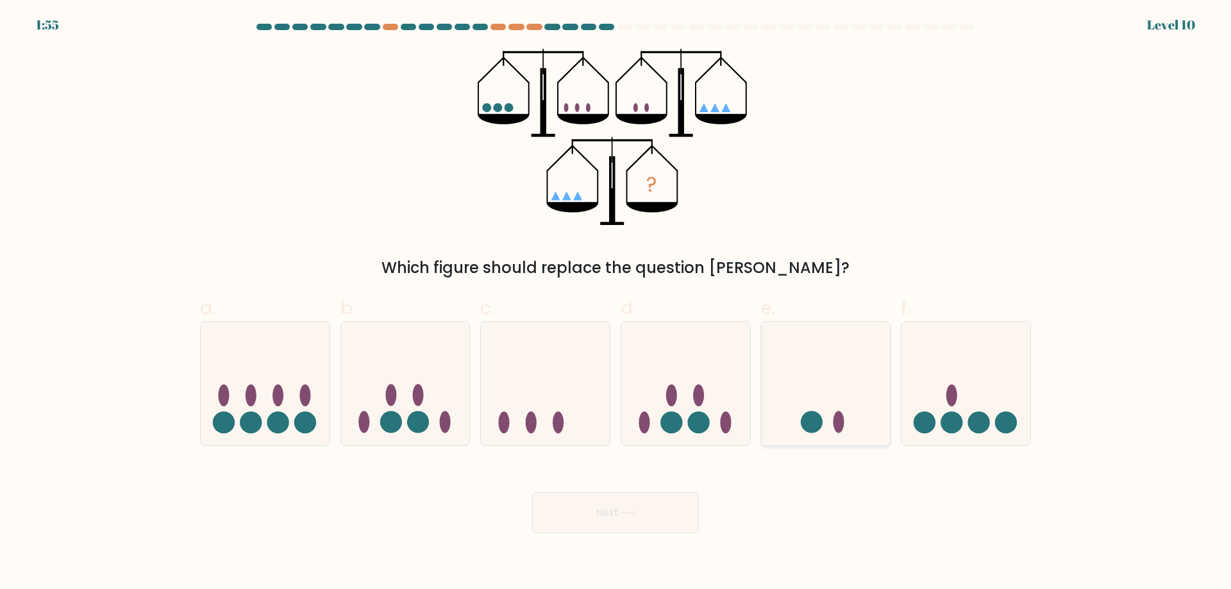
click at [810, 410] on icon at bounding box center [826, 383] width 129 height 106
click at [616, 303] on input "e." at bounding box center [616, 299] width 1 height 8
radio input "true"
click at [669, 509] on button "Next" at bounding box center [615, 512] width 167 height 41
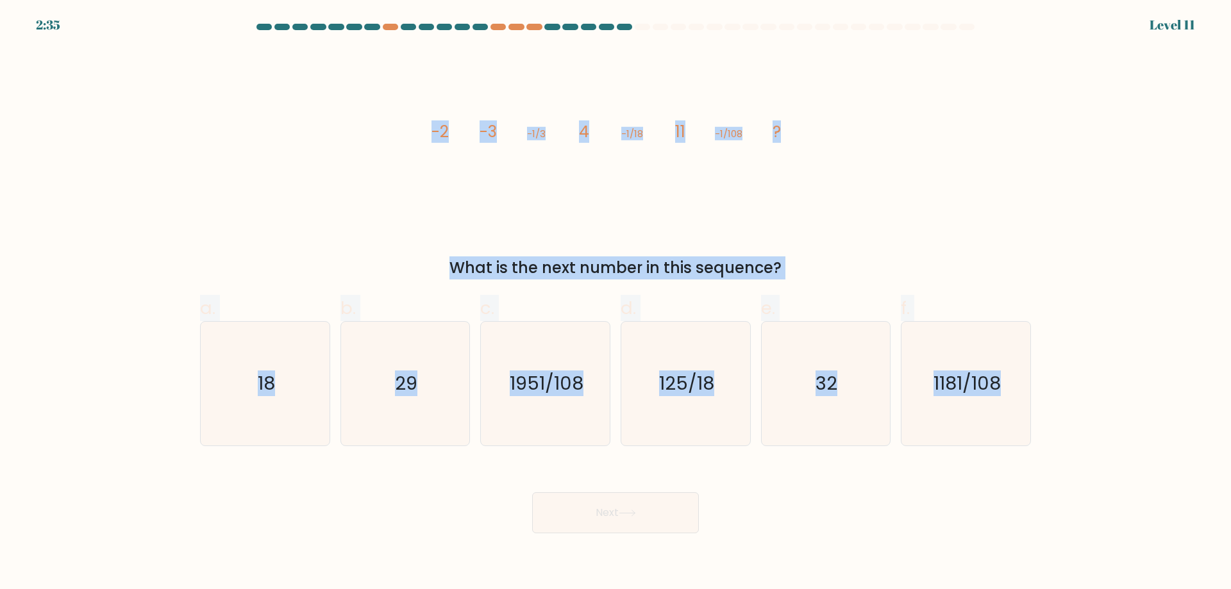
drag, startPoint x: 431, startPoint y: 131, endPoint x: 1076, endPoint y: 398, distance: 698.3
click at [1076, 398] on form at bounding box center [615, 279] width 1231 height 510
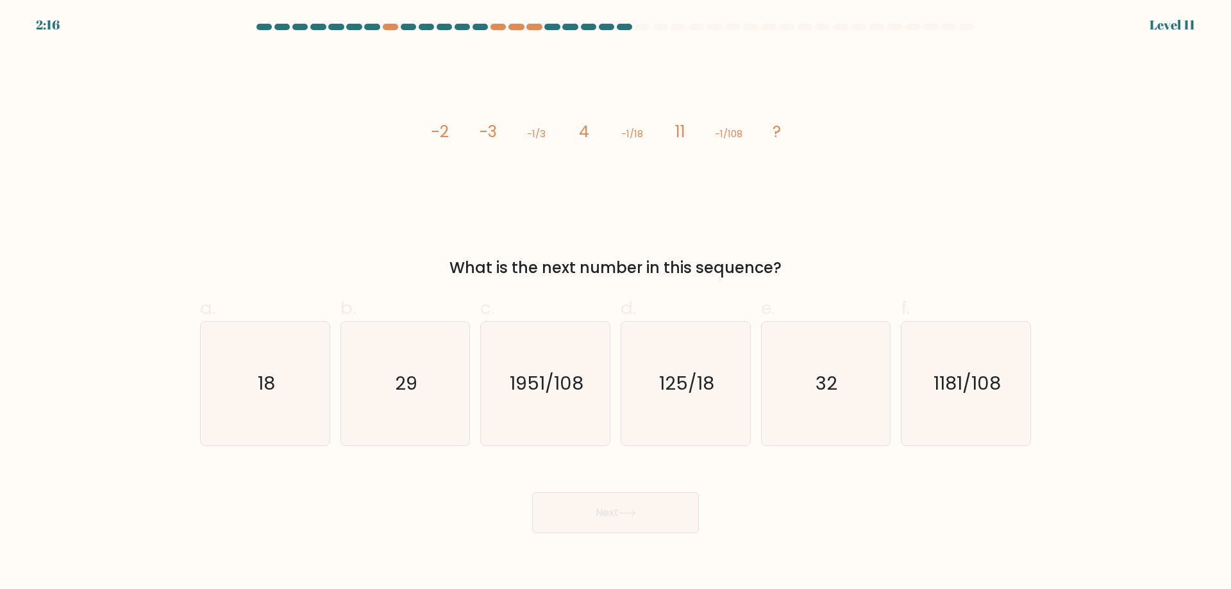
click at [742, 535] on body "2:16 Level 11" at bounding box center [615, 294] width 1231 height 589
click at [234, 392] on icon "18" at bounding box center [265, 384] width 124 height 124
click at [616, 303] on input "a. 18" at bounding box center [616, 299] width 1 height 8
radio input "true"
click at [589, 507] on button "Next" at bounding box center [615, 512] width 167 height 41
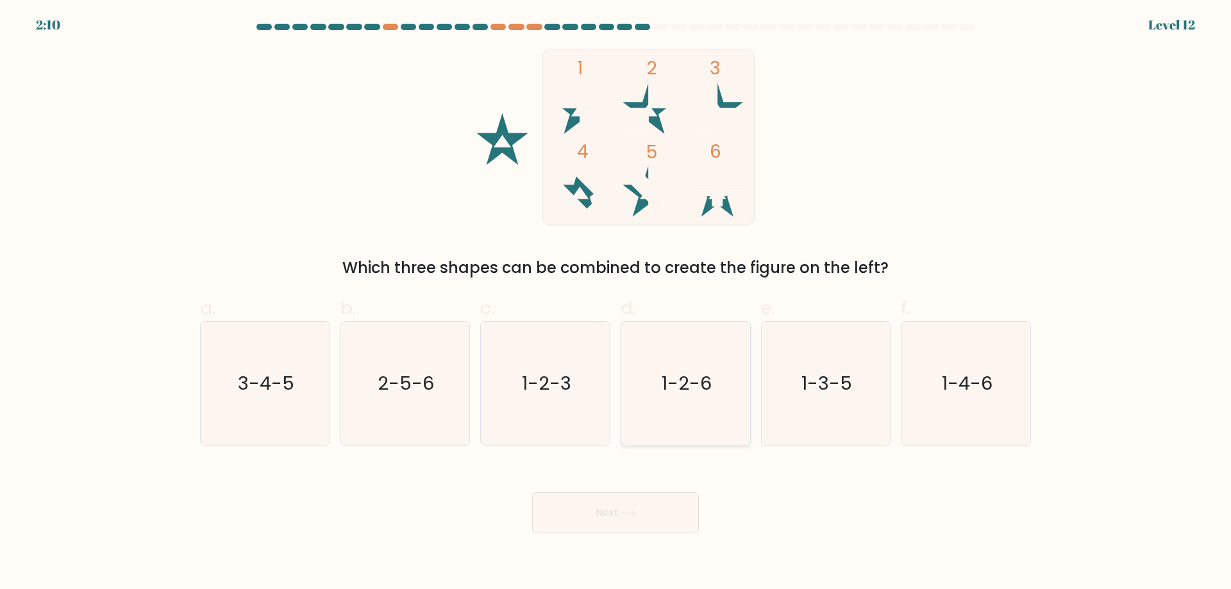
click at [672, 387] on text "1-2-6" at bounding box center [687, 384] width 50 height 26
click at [616, 303] on input "d. 1-2-6" at bounding box center [616, 299] width 1 height 8
radio input "true"
click at [624, 509] on button "Next" at bounding box center [615, 512] width 167 height 41
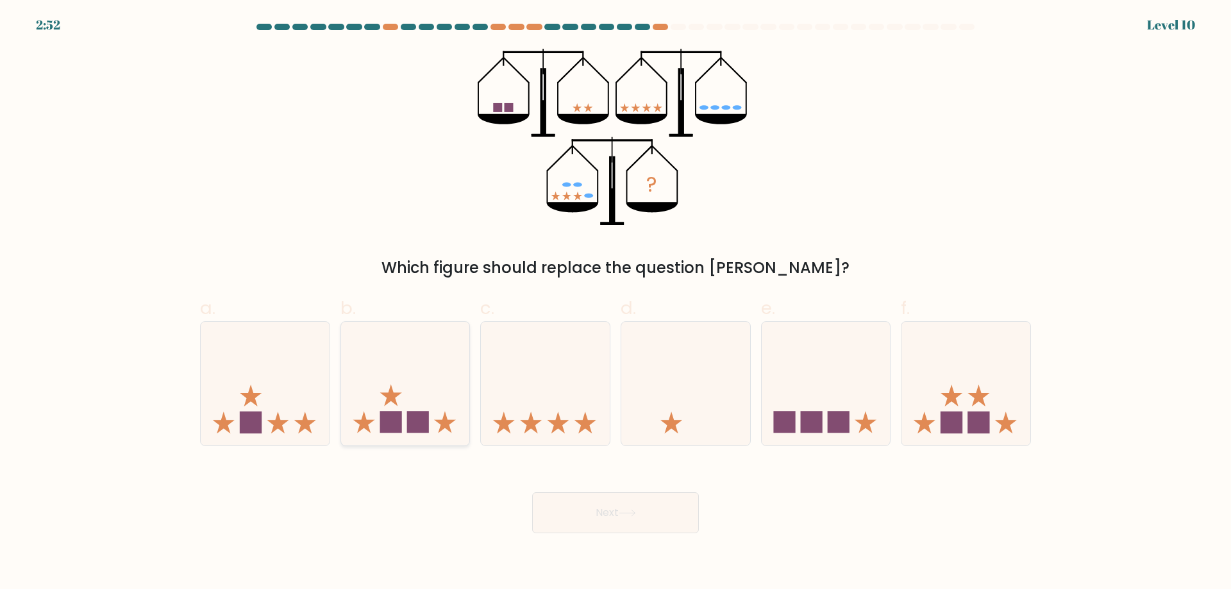
click at [423, 404] on icon at bounding box center [405, 383] width 129 height 106
click at [616, 303] on input "b." at bounding box center [616, 299] width 1 height 8
radio input "true"
click at [600, 508] on button "Next" at bounding box center [615, 512] width 167 height 41
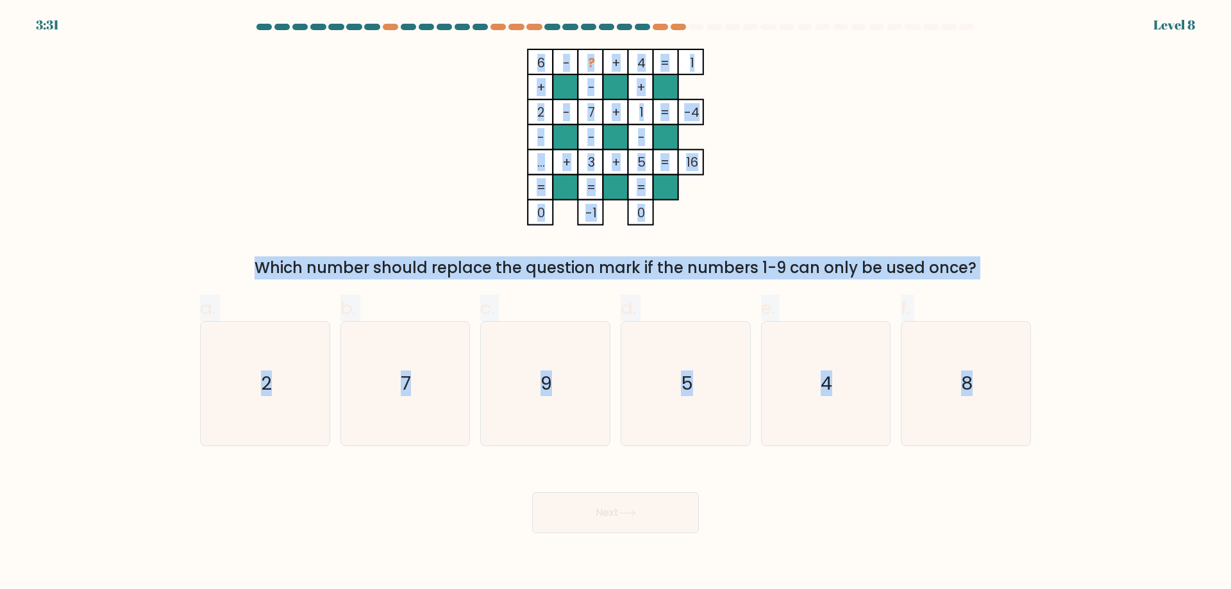
drag, startPoint x: 523, startPoint y: 60, endPoint x: 1069, endPoint y: 408, distance: 647.8
click at [1069, 408] on form at bounding box center [615, 279] width 1231 height 510
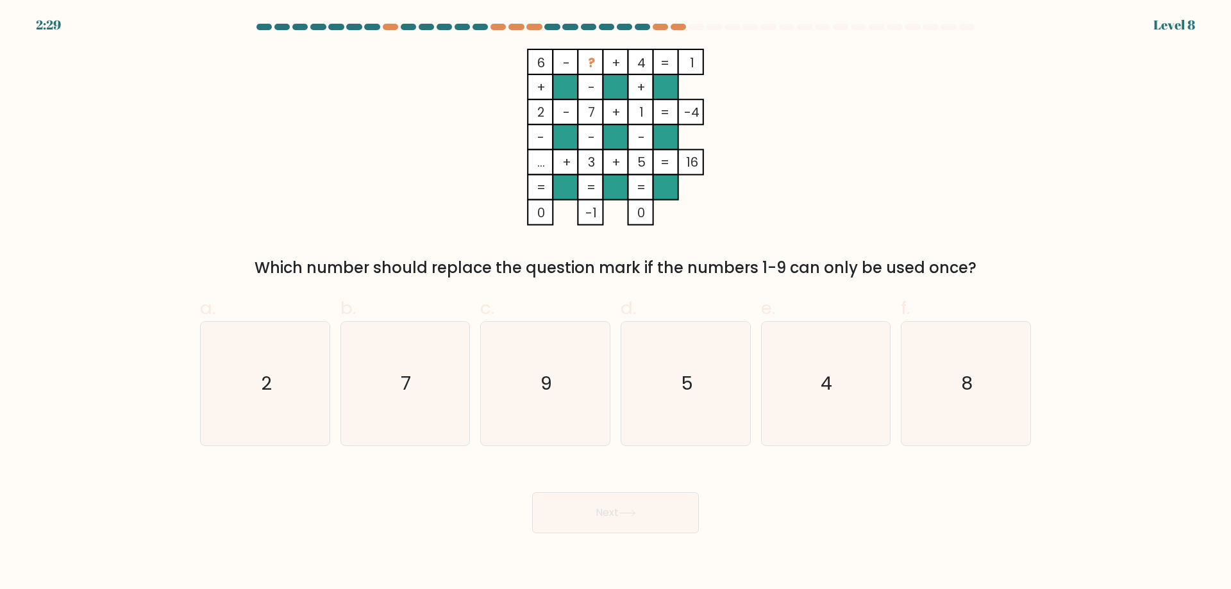
click at [839, 505] on div "Next" at bounding box center [615, 498] width 846 height 72
click at [543, 382] on text "9" at bounding box center [547, 384] width 12 height 26
click at [616, 303] on input "c. 9" at bounding box center [616, 299] width 1 height 8
radio input "true"
click at [598, 526] on button "Next" at bounding box center [615, 512] width 167 height 41
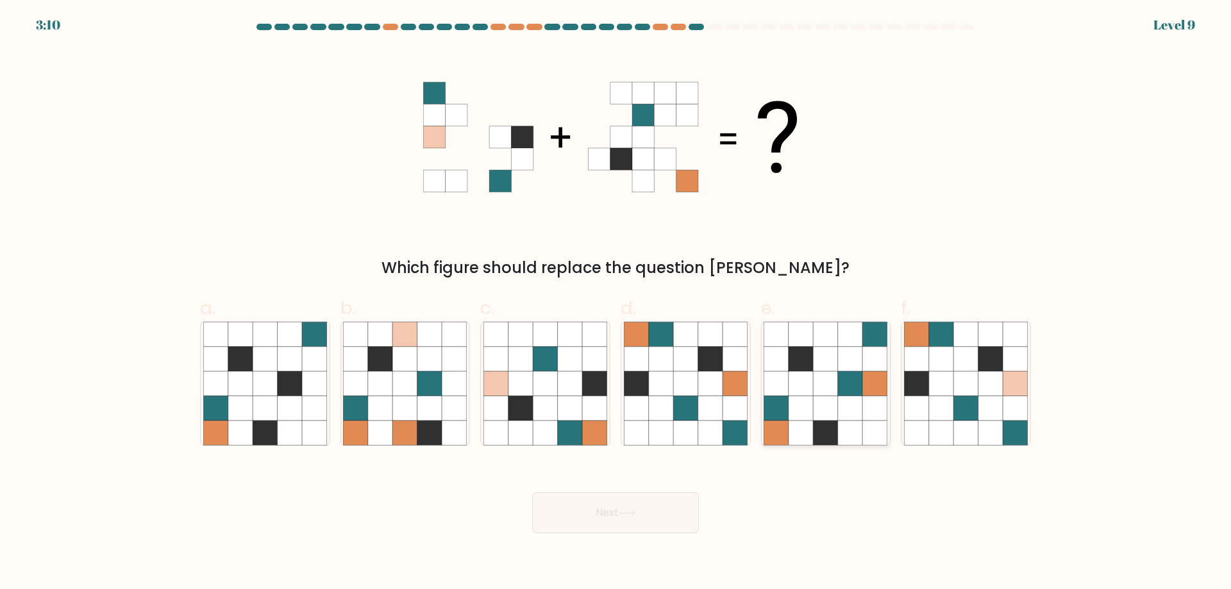
drag, startPoint x: 883, startPoint y: 428, endPoint x: 890, endPoint y: 433, distance: 9.1
click at [887, 430] on icon at bounding box center [875, 433] width 24 height 24
click at [616, 303] on input "e." at bounding box center [616, 299] width 1 height 8
radio input "true"
click at [917, 424] on icon at bounding box center [916, 433] width 24 height 24
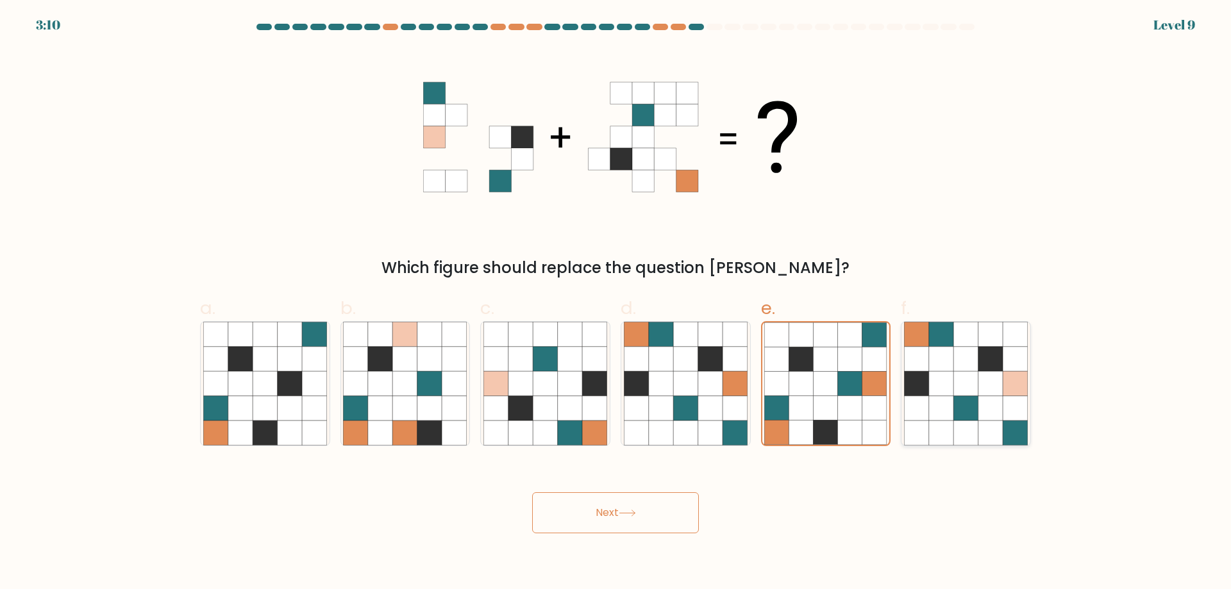
click at [616, 303] on input "f." at bounding box center [616, 299] width 1 height 8
radio input "true"
click at [670, 517] on button "Next" at bounding box center [615, 512] width 167 height 41
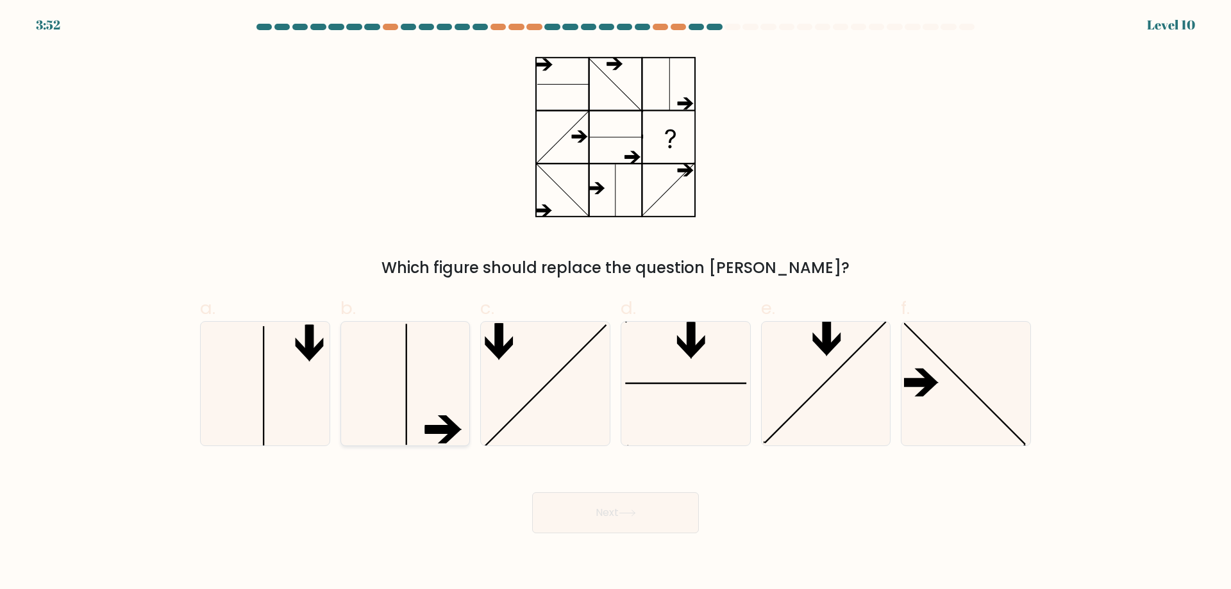
click at [421, 401] on icon at bounding box center [405, 384] width 124 height 124
click at [616, 303] on input "b." at bounding box center [616, 299] width 1 height 8
radio input "true"
click at [598, 512] on button "Next" at bounding box center [615, 512] width 167 height 41
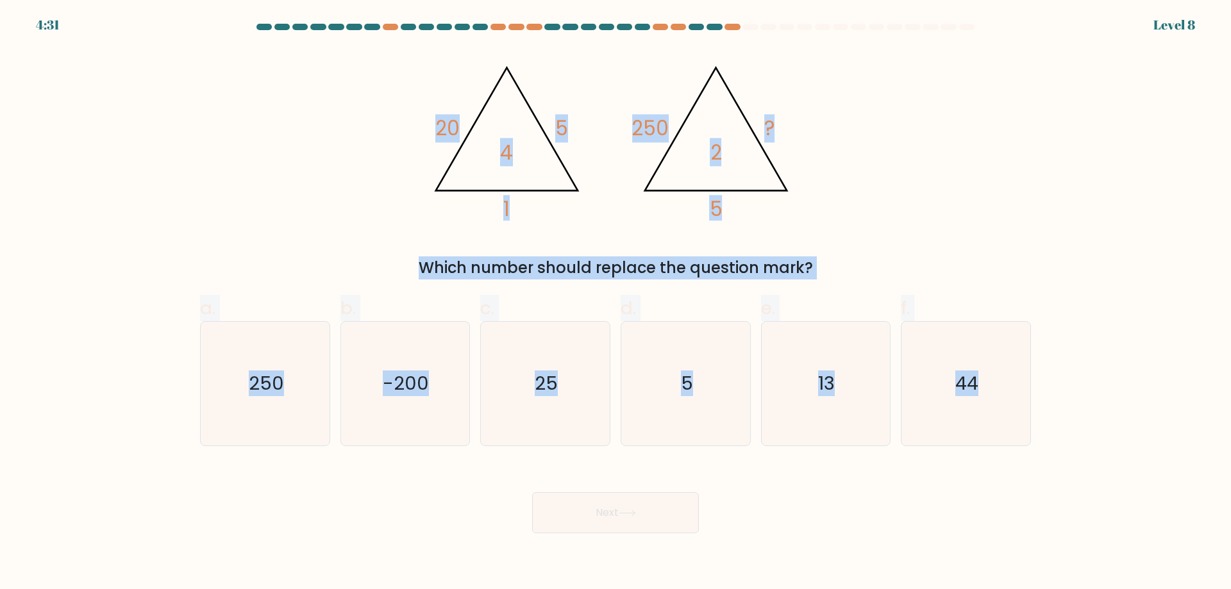
drag, startPoint x: 430, startPoint y: 122, endPoint x: 1098, endPoint y: 401, distance: 724.3
click at [1098, 401] on form at bounding box center [615, 279] width 1231 height 510
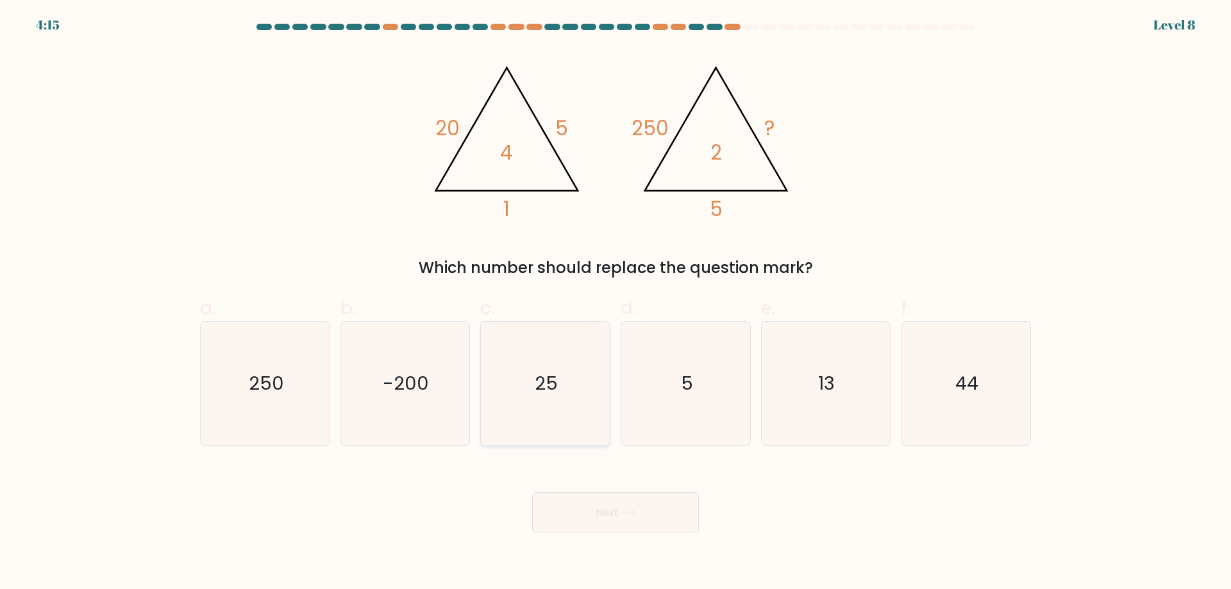
drag, startPoint x: 456, startPoint y: 508, endPoint x: 519, endPoint y: 442, distance: 91.6
click at [460, 502] on div "Next" at bounding box center [615, 498] width 846 height 72
drag, startPoint x: 531, startPoint y: 421, endPoint x: 552, endPoint y: 457, distance: 41.7
click at [532, 421] on icon "25" at bounding box center [545, 384] width 124 height 124
click at [616, 303] on input "c. 25" at bounding box center [616, 299] width 1 height 8
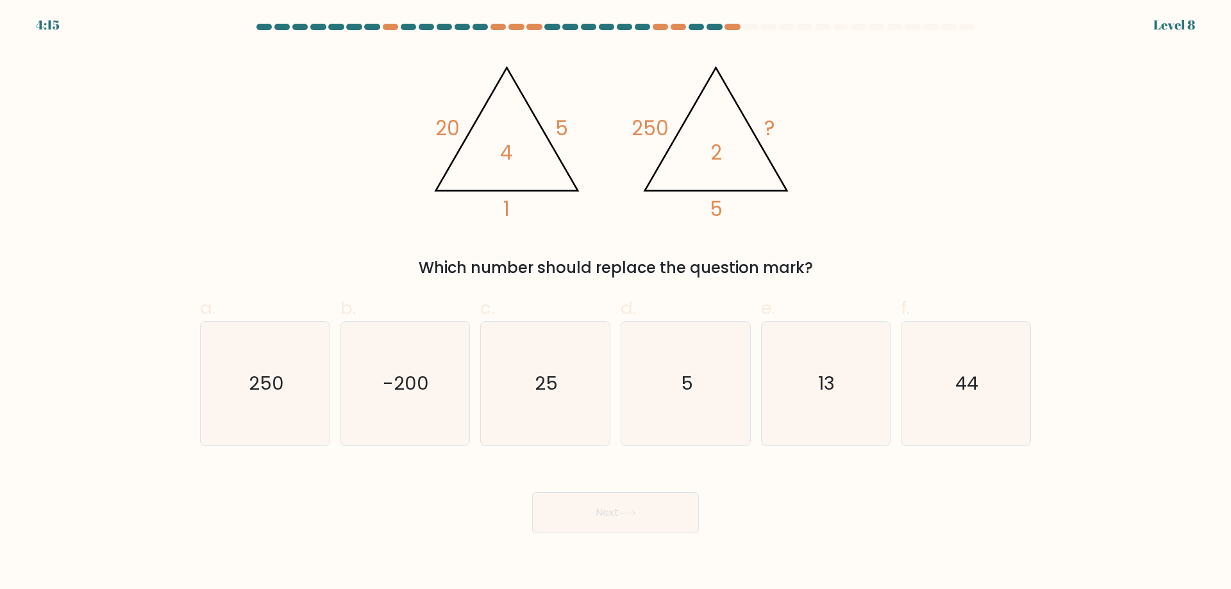
radio input "true"
click at [594, 526] on button "Next" at bounding box center [615, 512] width 167 height 41
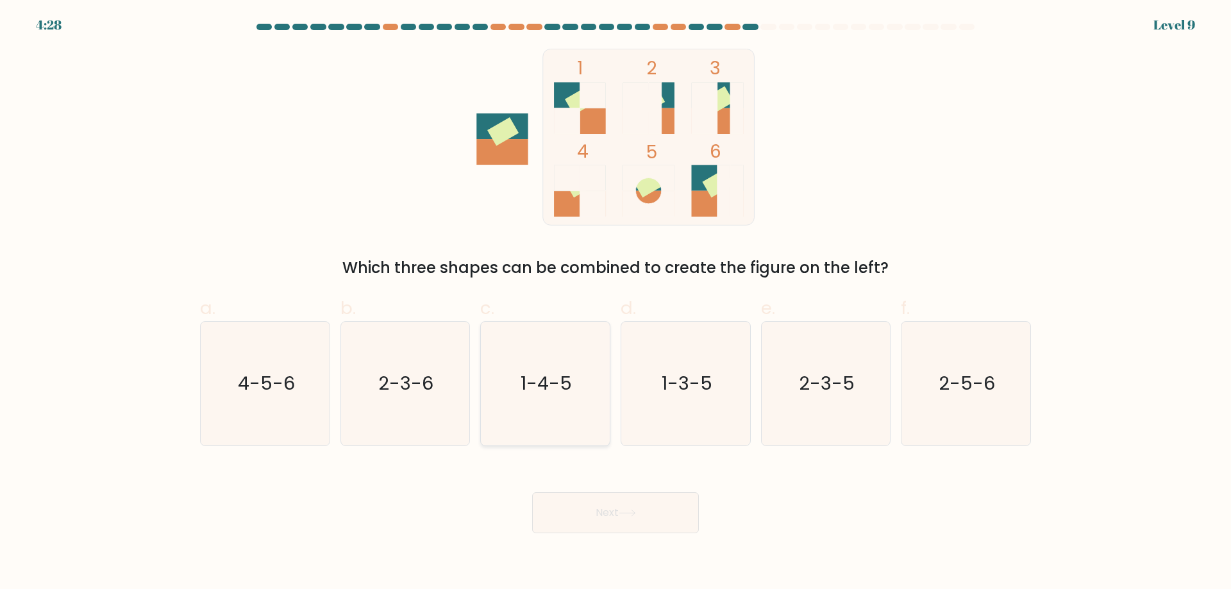
click at [564, 394] on text "1-4-5" at bounding box center [546, 384] width 51 height 26
click at [616, 303] on input "c. 1-4-5" at bounding box center [616, 299] width 1 height 8
radio input "true"
click at [617, 515] on button "Next" at bounding box center [615, 512] width 167 height 41
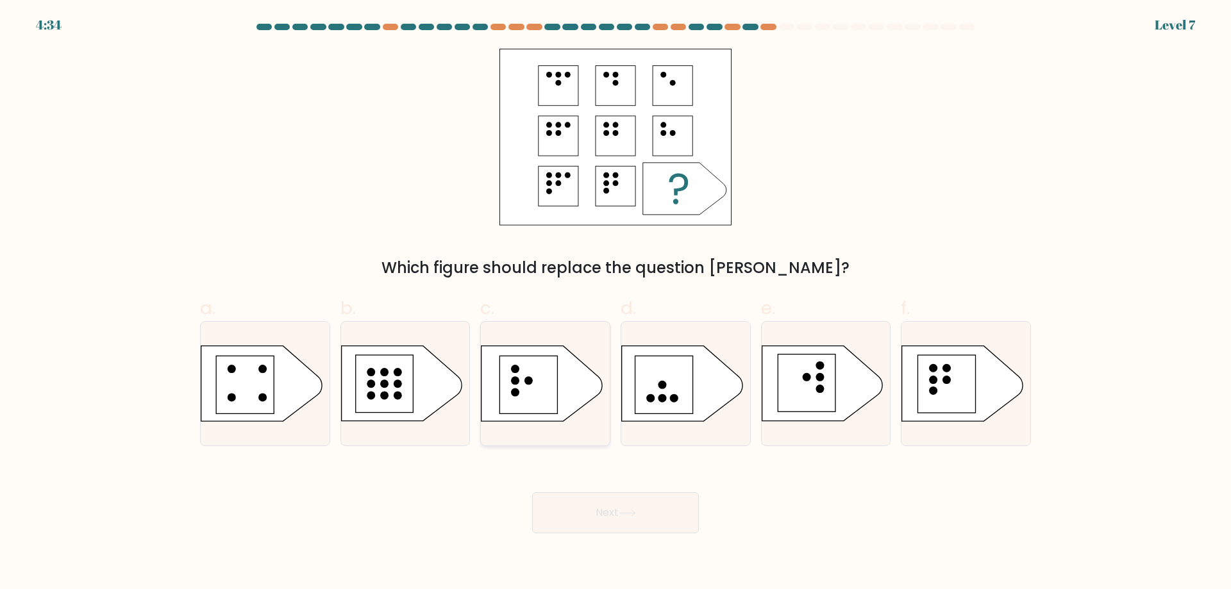
click at [559, 387] on icon at bounding box center [542, 383] width 121 height 75
click at [616, 303] on input "c." at bounding box center [616, 299] width 1 height 8
radio input "true"
click at [628, 509] on button "Next" at bounding box center [615, 512] width 167 height 41
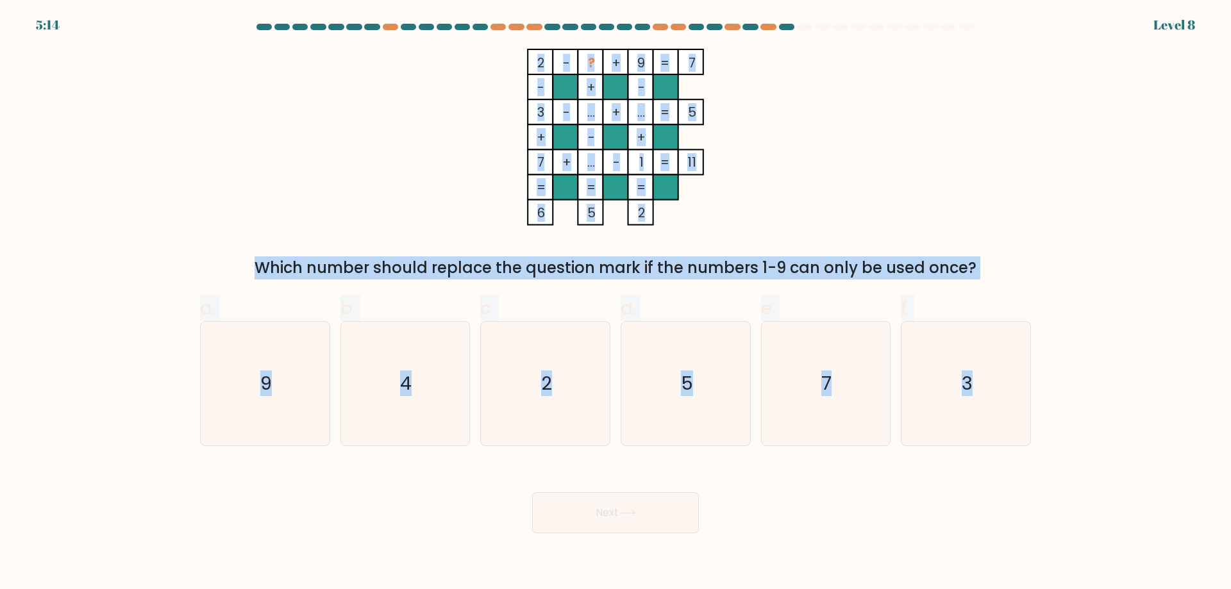
drag, startPoint x: 526, startPoint y: 54, endPoint x: 1071, endPoint y: 400, distance: 645.1
click at [1071, 400] on form at bounding box center [615, 279] width 1231 height 510
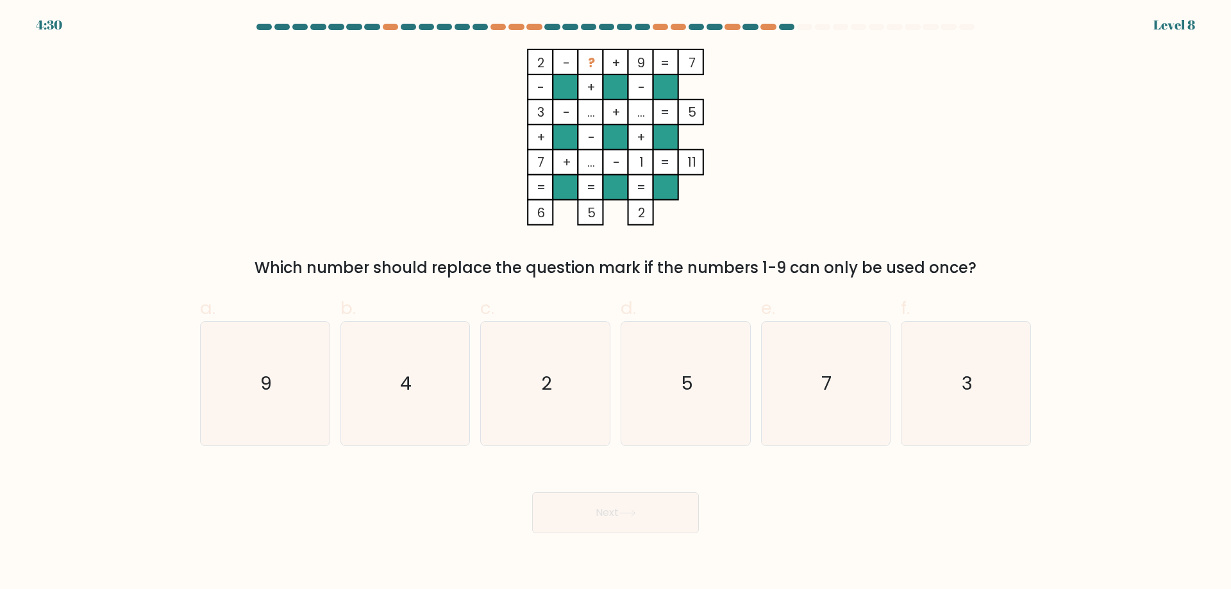
click at [750, 526] on div "Next" at bounding box center [615, 498] width 846 height 72
click at [452, 433] on icon "4" at bounding box center [405, 384] width 124 height 124
click at [616, 303] on input "b. 4" at bounding box center [616, 299] width 1 height 8
radio input "true"
click at [598, 516] on button "Next" at bounding box center [615, 512] width 167 height 41
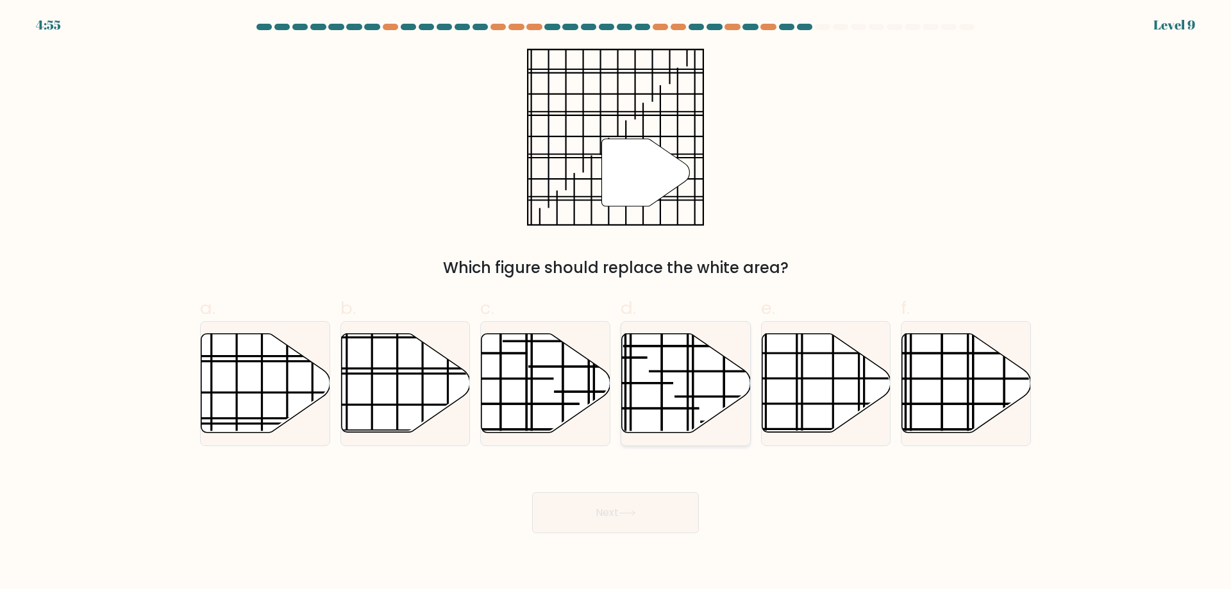
click at [682, 376] on icon at bounding box center [686, 383] width 129 height 99
click at [616, 303] on input "d." at bounding box center [616, 299] width 1 height 8
radio input "true"
click at [657, 511] on button "Next" at bounding box center [615, 512] width 167 height 41
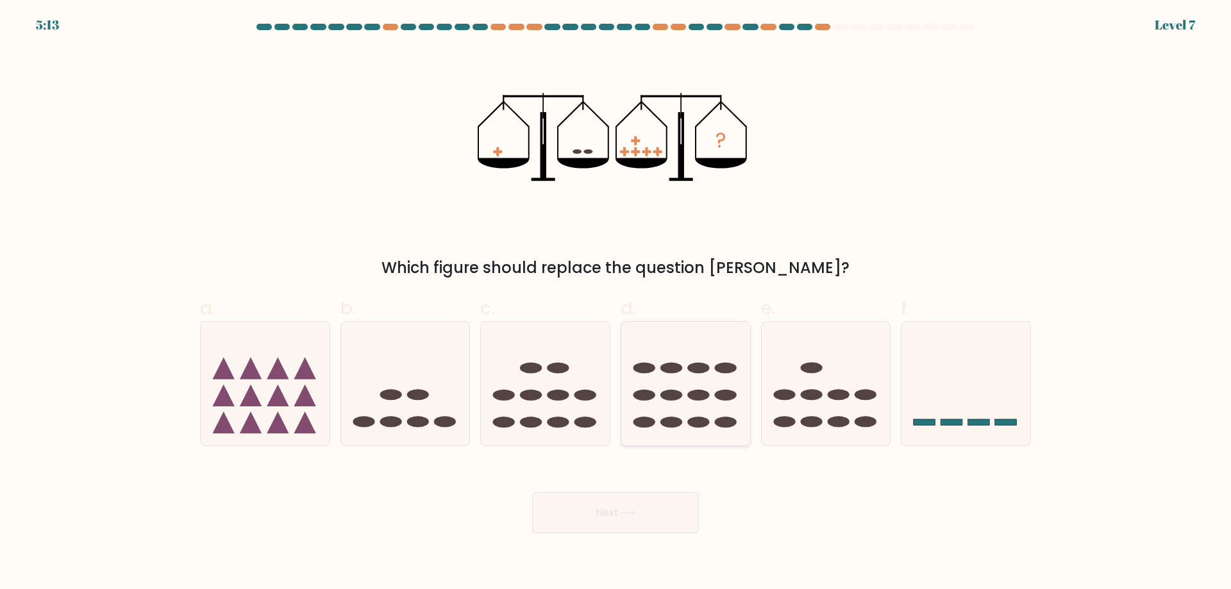
click at [532, 492] on button "Next" at bounding box center [615, 512] width 167 height 41
click at [437, 414] on icon at bounding box center [405, 383] width 129 height 106
click at [616, 303] on input "b." at bounding box center [616, 299] width 1 height 8
radio input "true"
click at [598, 516] on button "Next" at bounding box center [615, 512] width 167 height 41
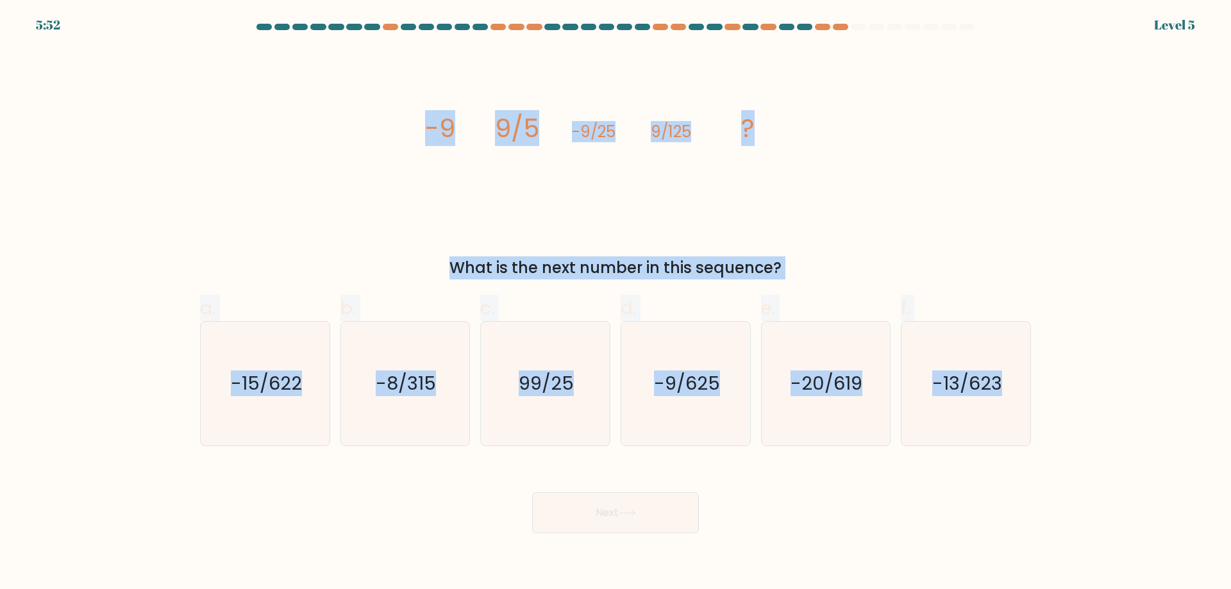
drag, startPoint x: 425, startPoint y: 125, endPoint x: 1089, endPoint y: 419, distance: 725.7
click at [1089, 419] on form at bounding box center [615, 279] width 1231 height 510
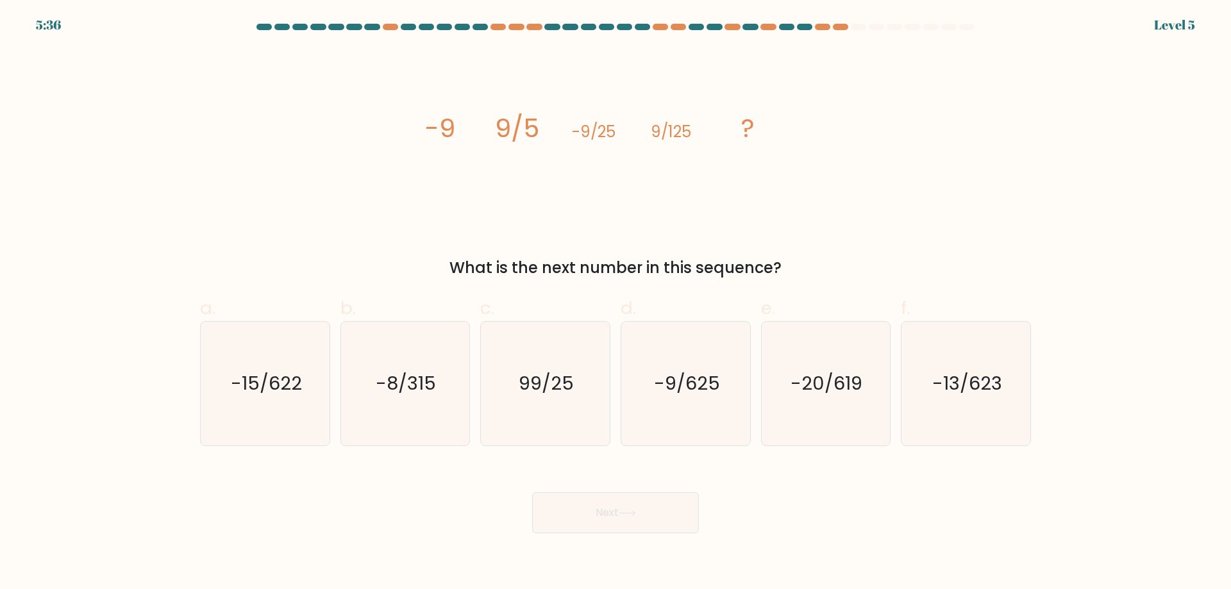
click at [362, 507] on div "Next" at bounding box center [615, 498] width 846 height 72
click at [654, 383] on icon "-9/625" at bounding box center [686, 384] width 124 height 124
click at [616, 303] on input "d. -9/625" at bounding box center [616, 299] width 1 height 8
radio input "true"
click at [638, 519] on button "Next" at bounding box center [615, 512] width 167 height 41
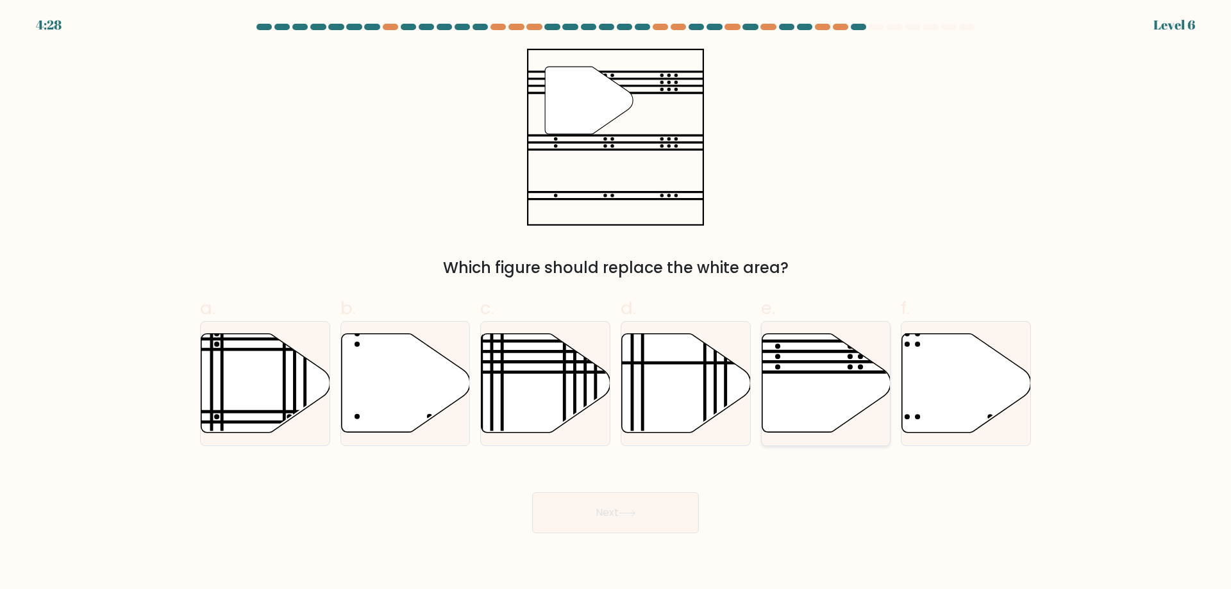
click at [825, 367] on icon at bounding box center [826, 383] width 129 height 99
click at [616, 303] on input "e." at bounding box center [616, 299] width 1 height 8
radio input "true"
click at [820, 383] on icon at bounding box center [826, 383] width 128 height 97
click at [616, 303] on input "e." at bounding box center [616, 299] width 1 height 8
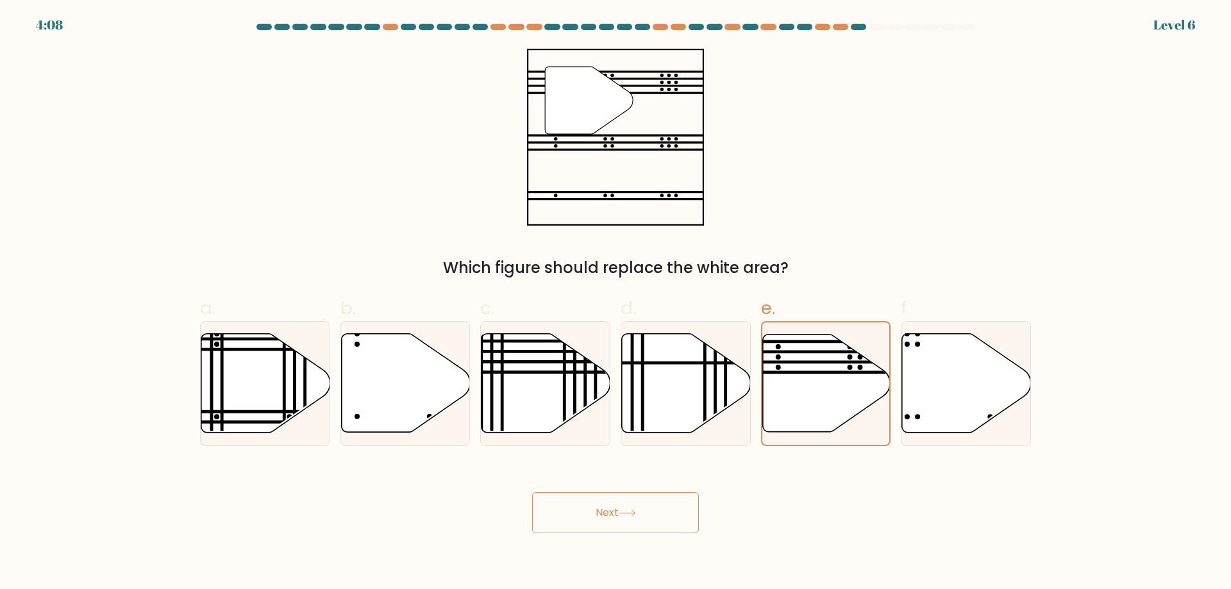
click at [644, 506] on button "Next" at bounding box center [615, 512] width 167 height 41
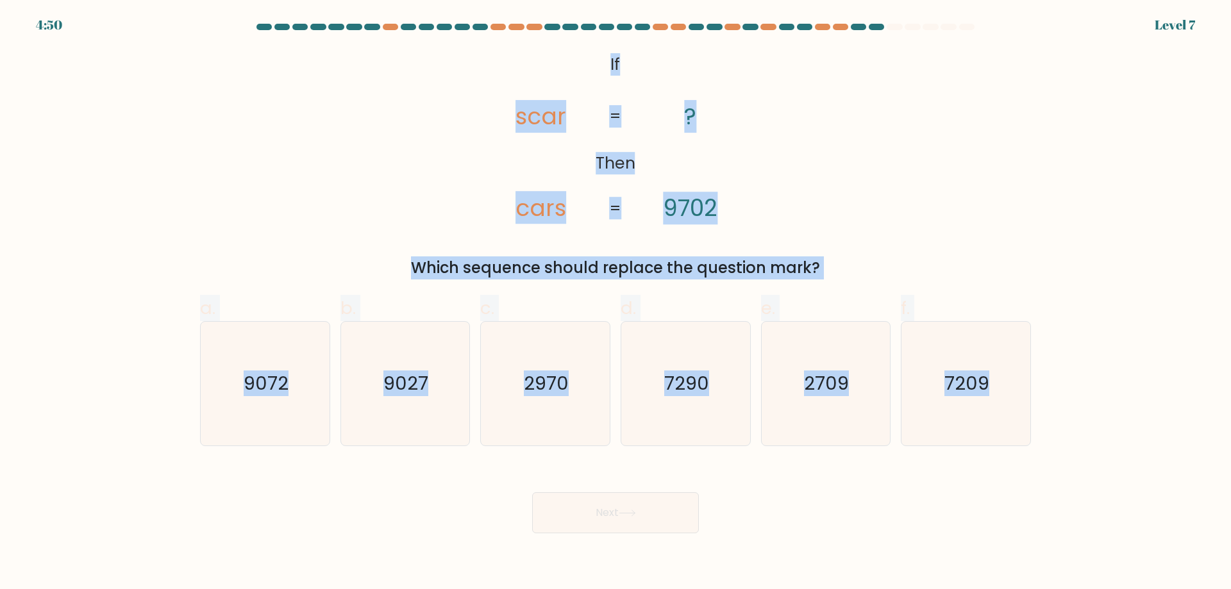
drag, startPoint x: 614, startPoint y: 62, endPoint x: 1143, endPoint y: 403, distance: 629.7
click at [1143, 403] on form "If ?" at bounding box center [615, 279] width 1231 height 510
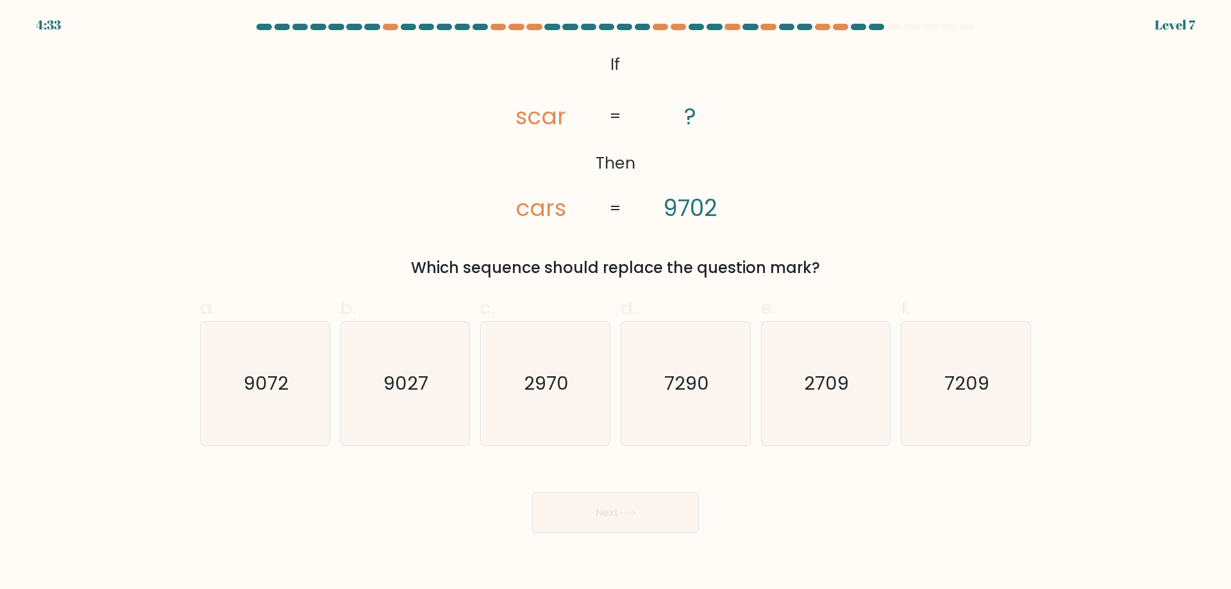
click at [769, 514] on div "Next" at bounding box center [615, 498] width 846 height 72
click at [911, 394] on icon "7209" at bounding box center [966, 384] width 124 height 124
click at [616, 303] on input "f. 7209" at bounding box center [616, 299] width 1 height 8
radio input "true"
click at [628, 508] on button "Next" at bounding box center [615, 512] width 167 height 41
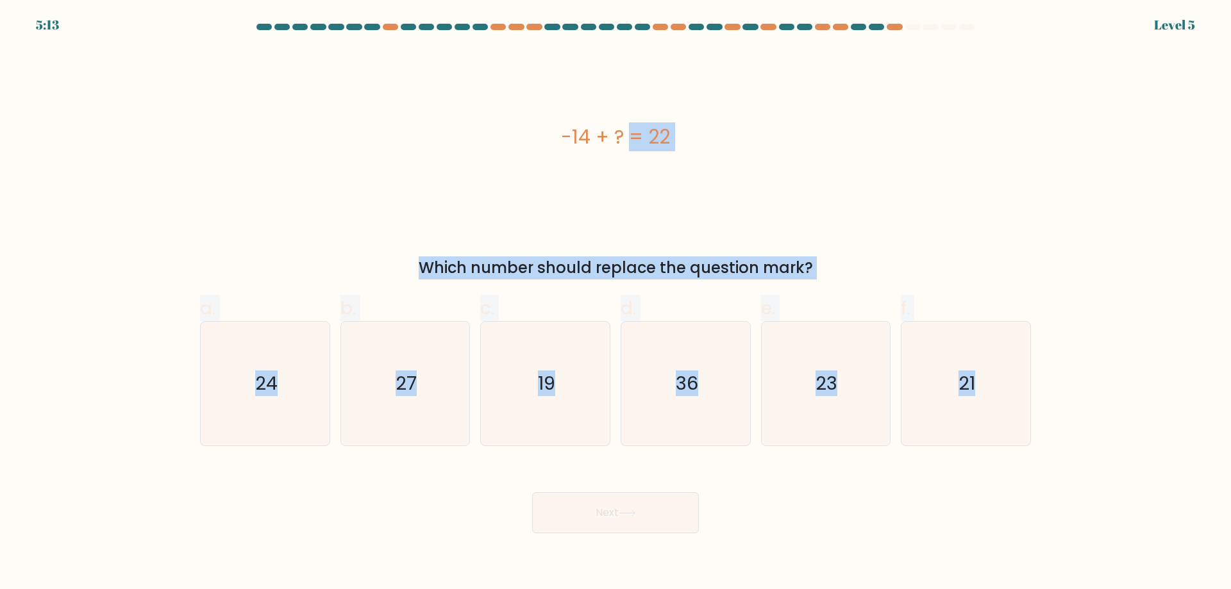
drag, startPoint x: 560, startPoint y: 138, endPoint x: 1117, endPoint y: 426, distance: 626.9
click at [1117, 426] on form "a." at bounding box center [615, 279] width 1231 height 510
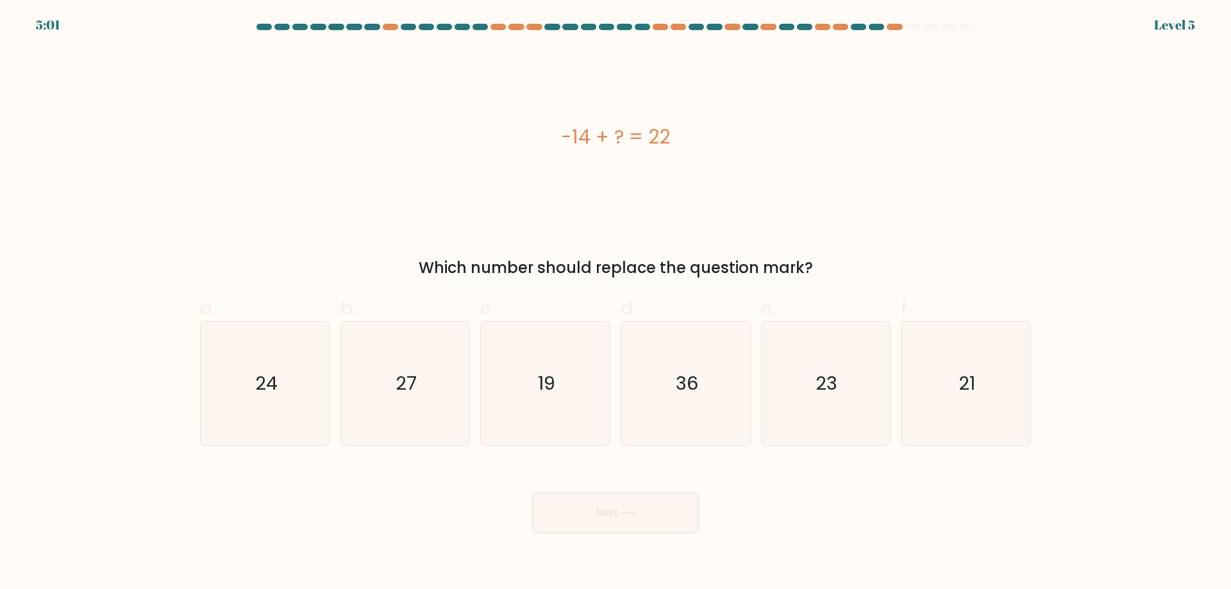
click at [815, 498] on div "Next" at bounding box center [615, 498] width 846 height 72
click at [692, 402] on icon "36" at bounding box center [686, 384] width 124 height 124
click at [616, 303] on input "d. 36" at bounding box center [616, 299] width 1 height 8
radio input "true"
click at [649, 512] on button "Next" at bounding box center [615, 512] width 167 height 41
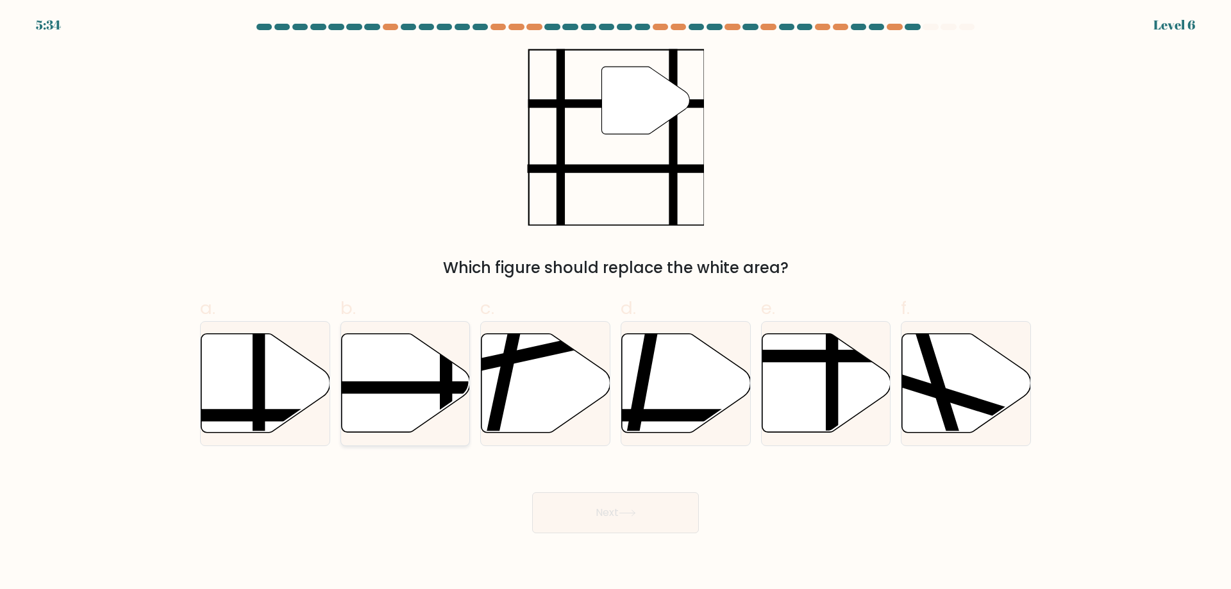
click at [448, 388] on line at bounding box center [363, 388] width 260 height 0
click at [616, 303] on input "b." at bounding box center [616, 299] width 1 height 8
radio input "true"
click at [633, 512] on icon at bounding box center [627, 513] width 17 height 7
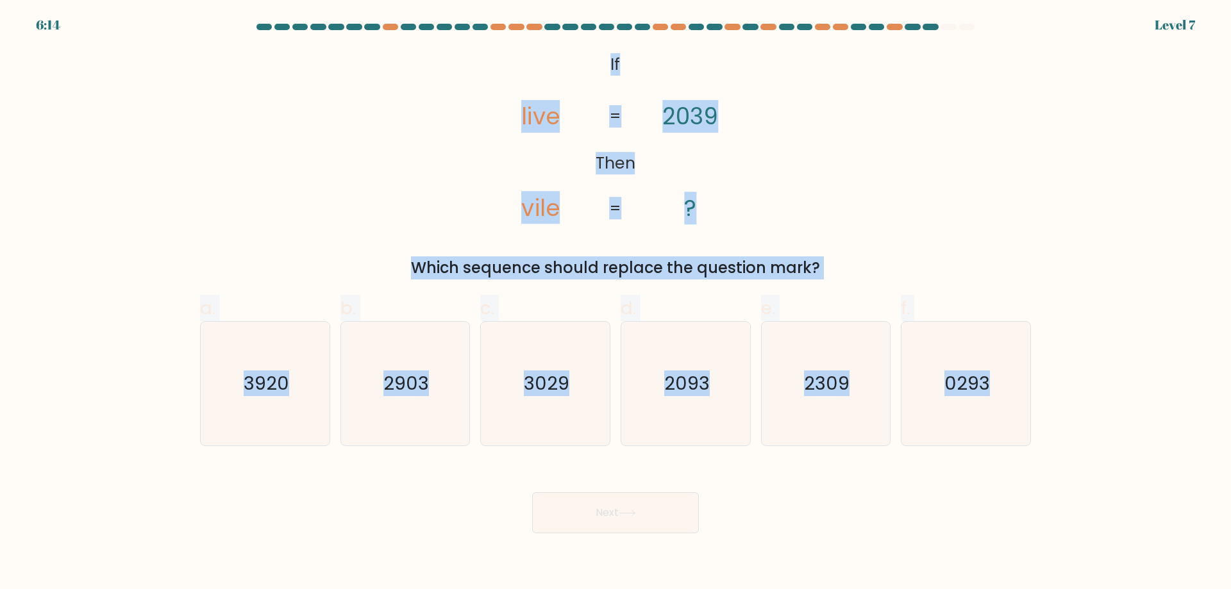
drag, startPoint x: 607, startPoint y: 64, endPoint x: 1055, endPoint y: 392, distance: 555.7
click at [1055, 392] on form "If ?" at bounding box center [615, 279] width 1231 height 510
click at [533, 412] on icon "3029" at bounding box center [545, 384] width 124 height 124
click at [616, 303] on input "c. 3029" at bounding box center [616, 299] width 1 height 8
radio input "true"
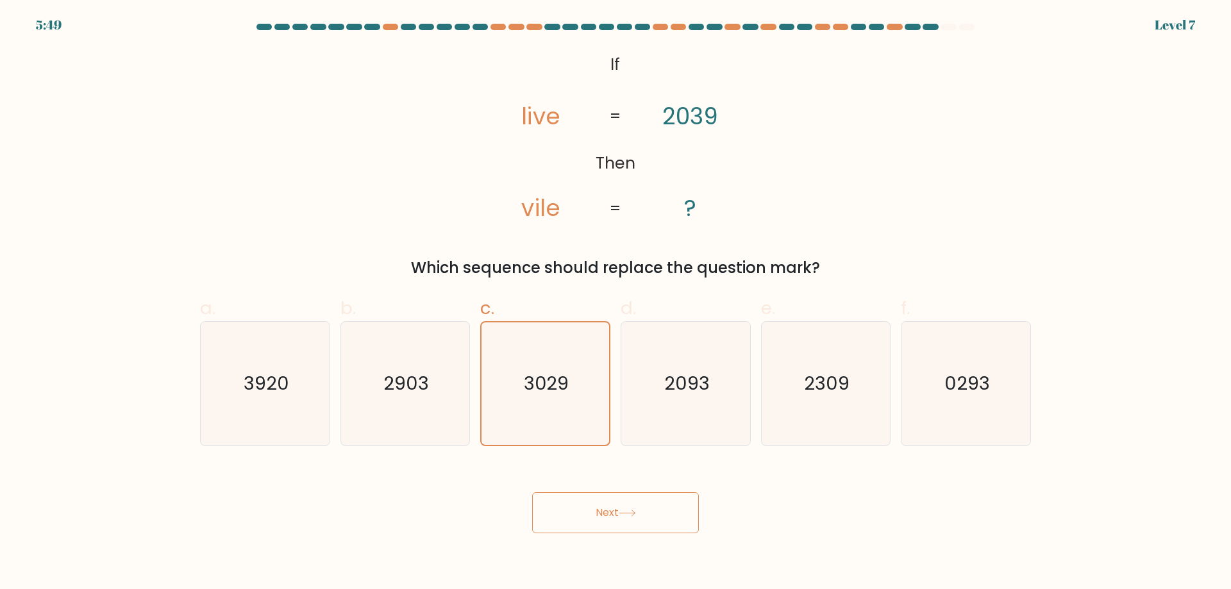
click at [599, 512] on button "Next" at bounding box center [615, 512] width 167 height 41
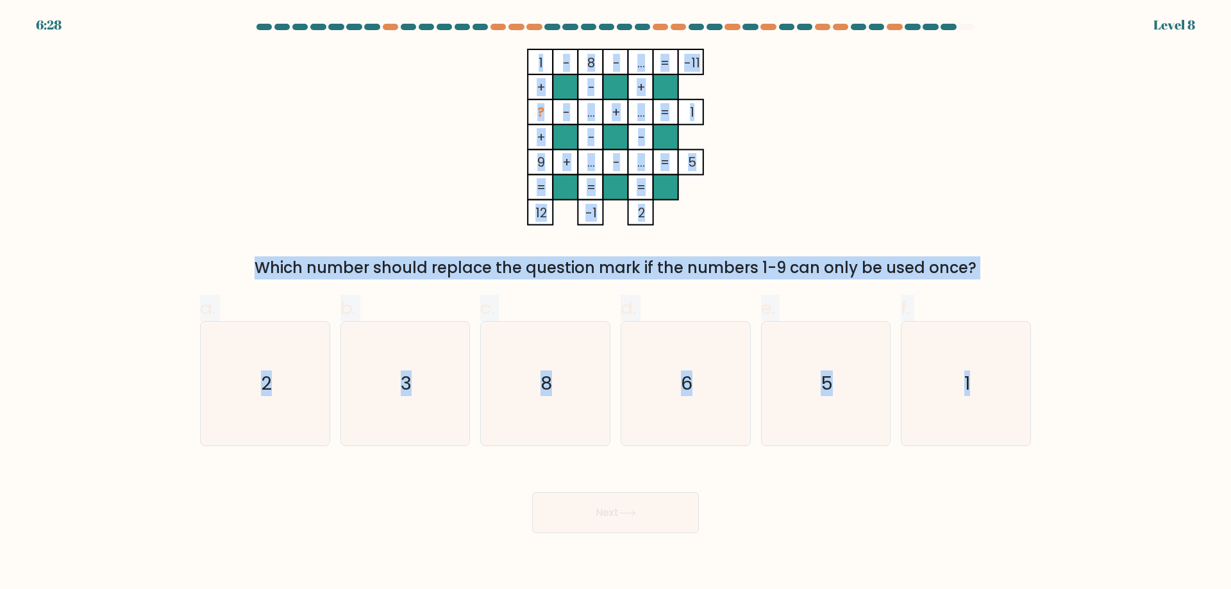
drag, startPoint x: 525, startPoint y: 57, endPoint x: 1118, endPoint y: 401, distance: 685.4
click at [1118, 401] on form at bounding box center [615, 279] width 1231 height 510
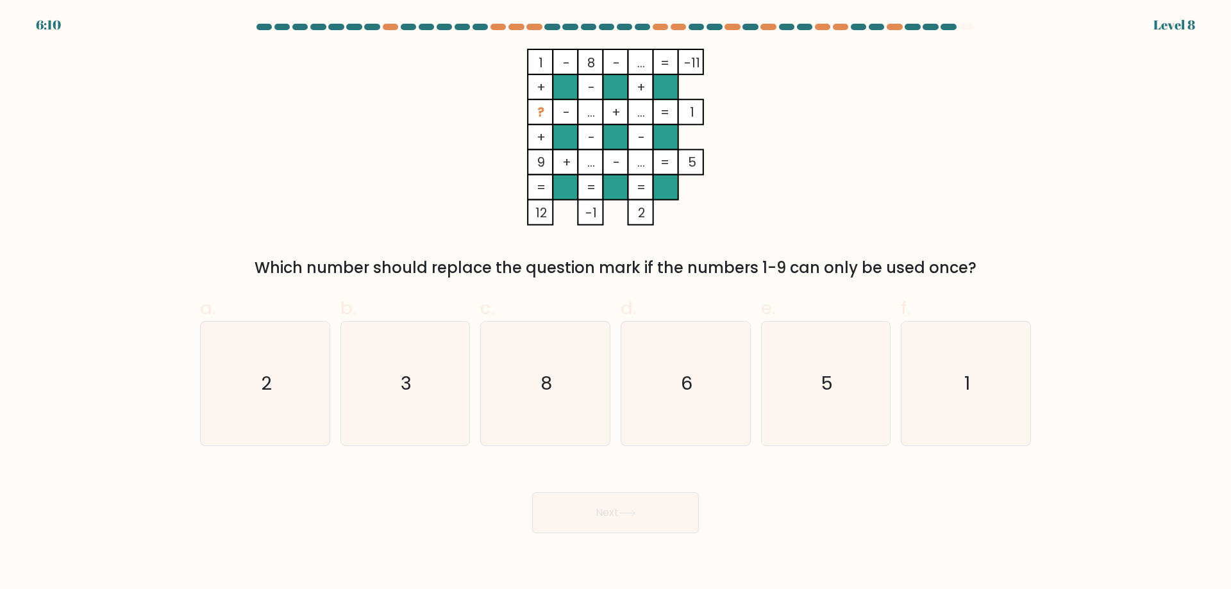
click at [801, 557] on body "6:10 Level 8" at bounding box center [615, 294] width 1231 height 589
click at [718, 437] on icon "6" at bounding box center [686, 384] width 124 height 124
click at [616, 303] on input "d. 6" at bounding box center [616, 299] width 1 height 8
radio input "true"
click at [673, 508] on button "Next" at bounding box center [615, 512] width 167 height 41
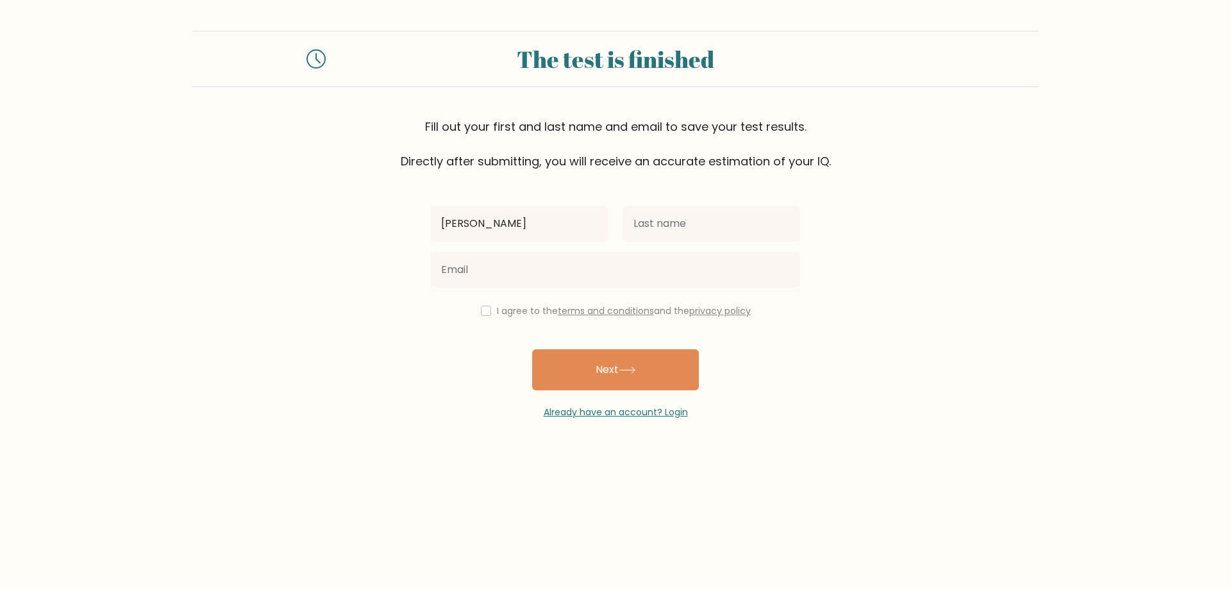
type input "[PERSON_NAME]"
type input "Tan"
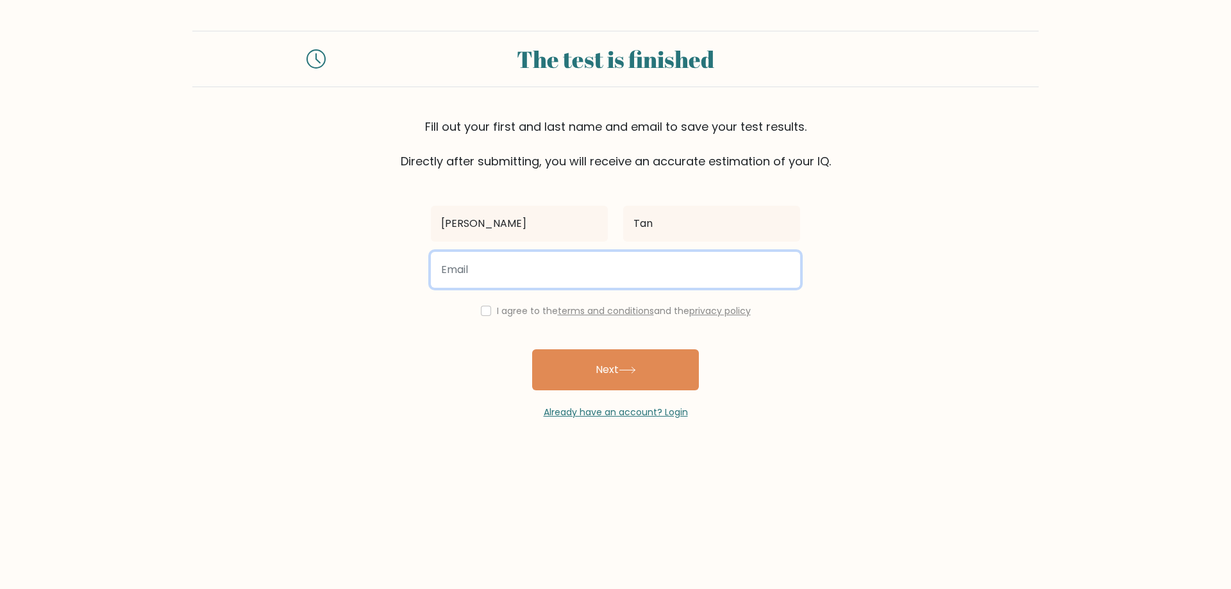
click at [633, 273] on input "email" at bounding box center [615, 270] width 369 height 36
type input "ladynina116@gmail.com"
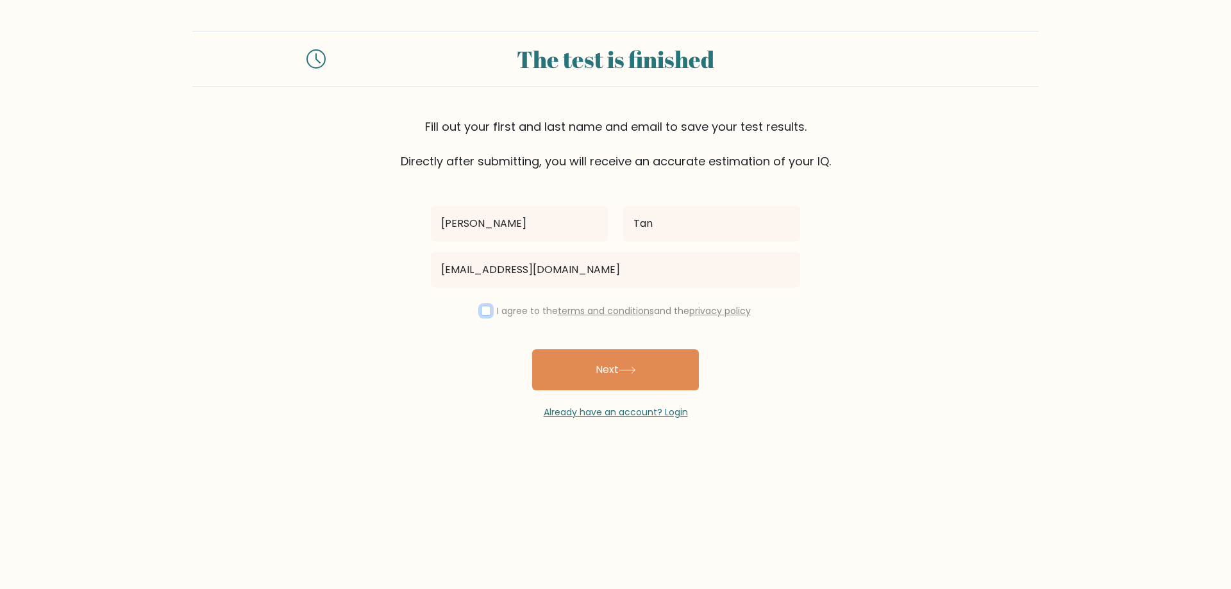
click at [485, 313] on input "checkbox" at bounding box center [486, 311] width 10 height 10
checkbox input "true"
click at [577, 369] on button "Next" at bounding box center [615, 369] width 167 height 41
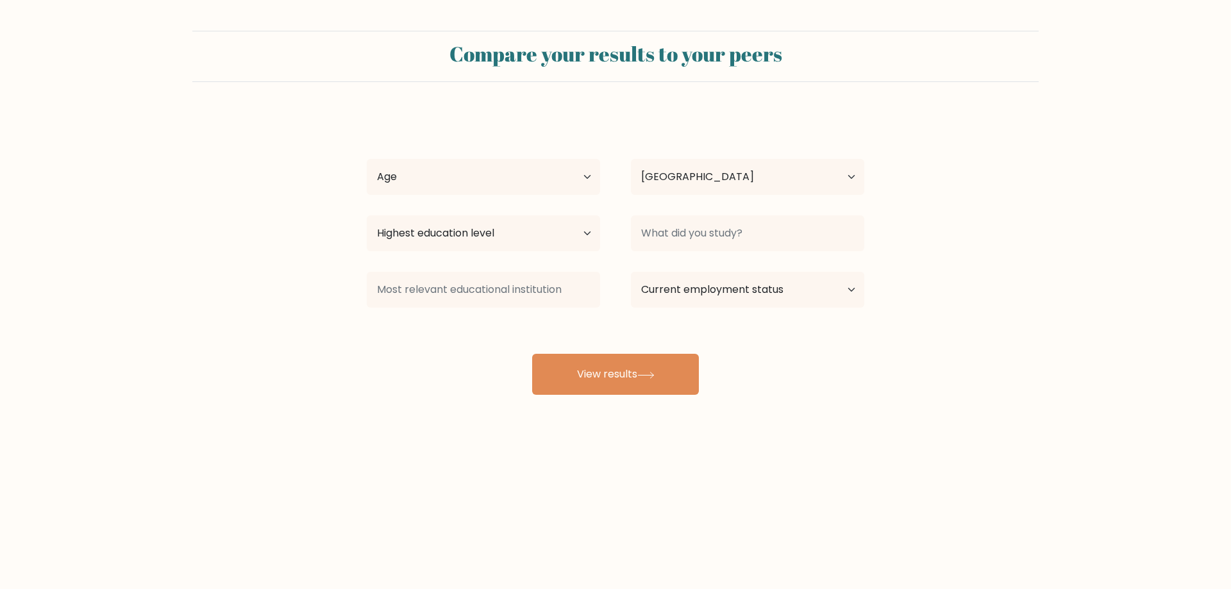
select select "PH"
click at [577, 185] on select "Age Under 18 years old 18-24 years old 25-34 years old 35-44 years old 45-54 ye…" at bounding box center [483, 177] width 233 height 36
select select "35_44"
click at [367, 159] on select "Age Under 18 years old 18-24 years old 25-34 years old 35-44 years old 45-54 ye…" at bounding box center [483, 177] width 233 height 36
click at [569, 233] on select "Highest education level No schooling Primary Lower Secondary Upper Secondary Oc…" at bounding box center [483, 233] width 233 height 36
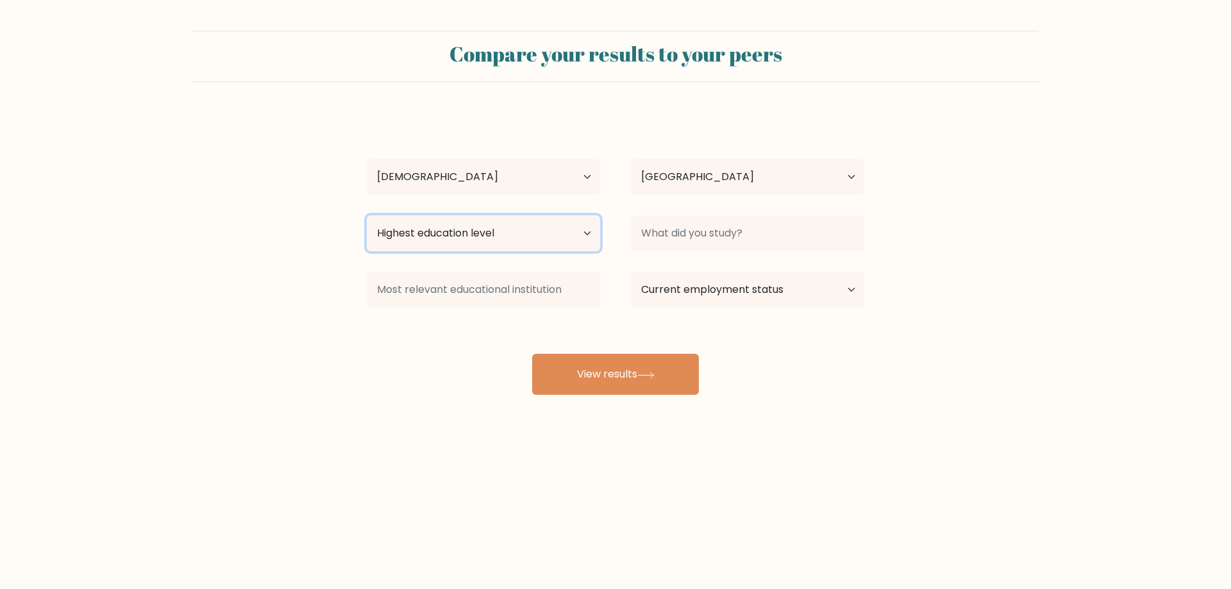
select select "bachelors_degree"
click at [367, 215] on select "Highest education level No schooling Primary Lower Secondary Upper Secondary Oc…" at bounding box center [483, 233] width 233 height 36
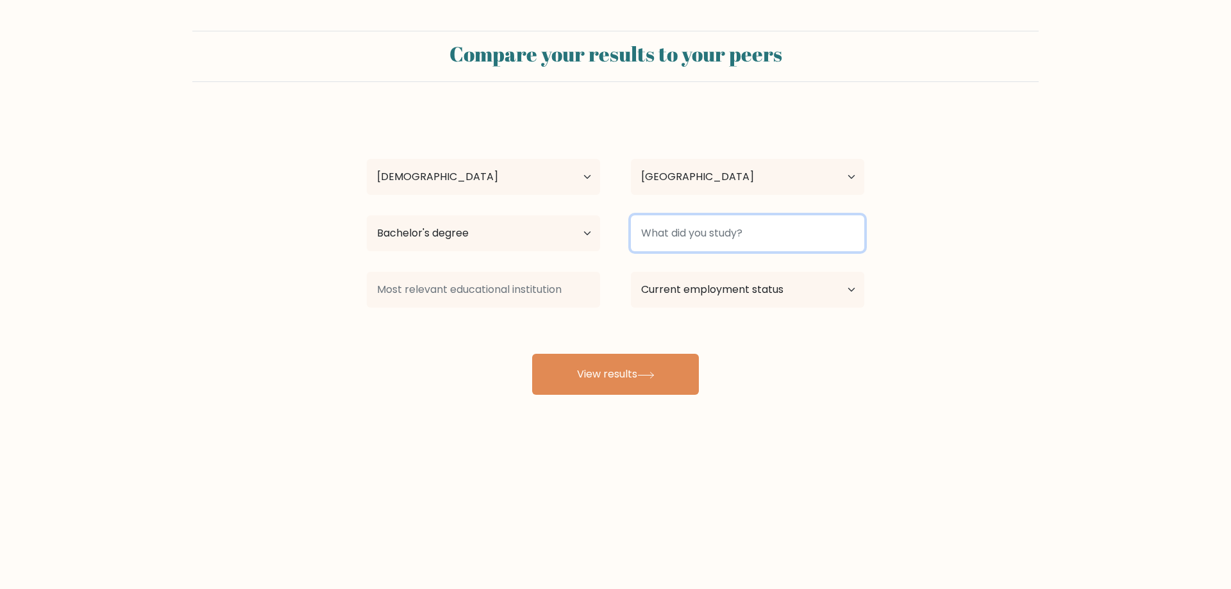
click at [732, 238] on input at bounding box center [747, 233] width 233 height 36
type input "Phiilippines"
click at [696, 289] on select "Current employment status Employed Student Retired Other / prefer not to answer" at bounding box center [747, 290] width 233 height 36
select select "other"
click at [631, 272] on select "Current employment status Employed Student Retired Other / prefer not to answer" at bounding box center [747, 290] width 233 height 36
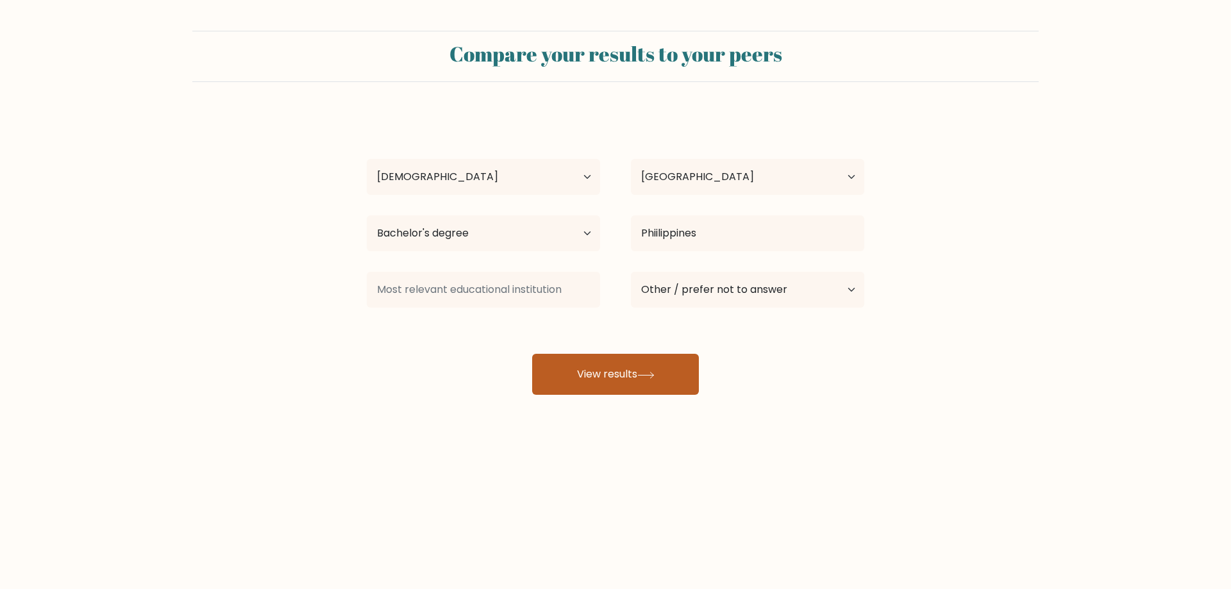
click at [682, 373] on button "View results" at bounding box center [615, 374] width 167 height 41
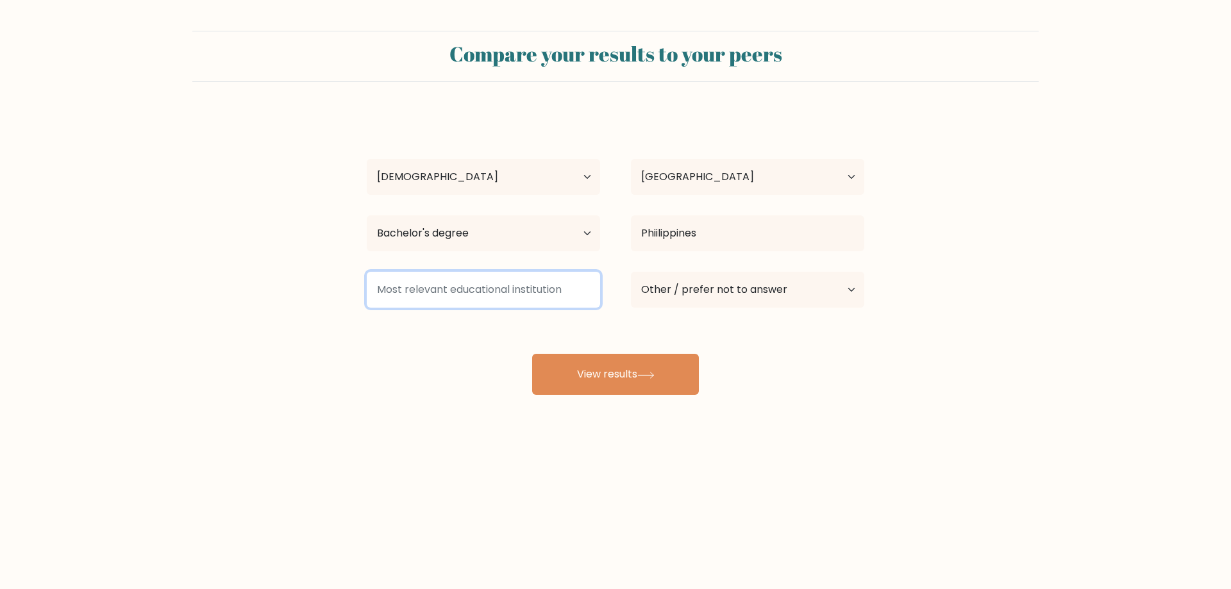
click at [545, 292] on input at bounding box center [483, 290] width 233 height 36
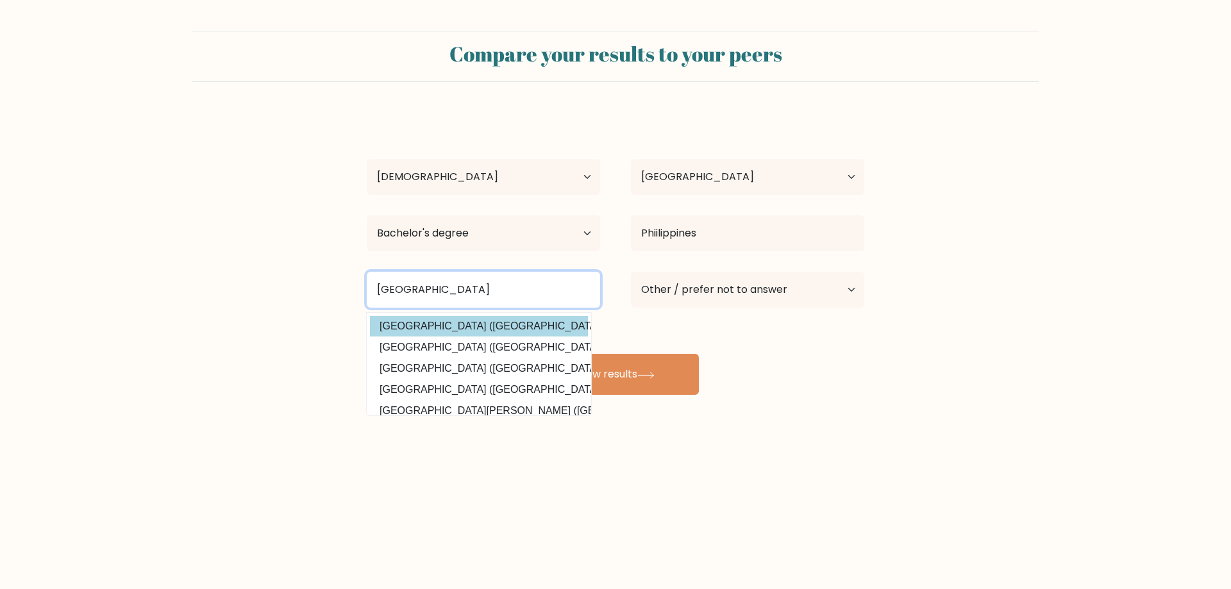
type input "[GEOGRAPHIC_DATA]"
click at [545, 322] on option "University of Bohol (Philippines)" at bounding box center [479, 326] width 218 height 21
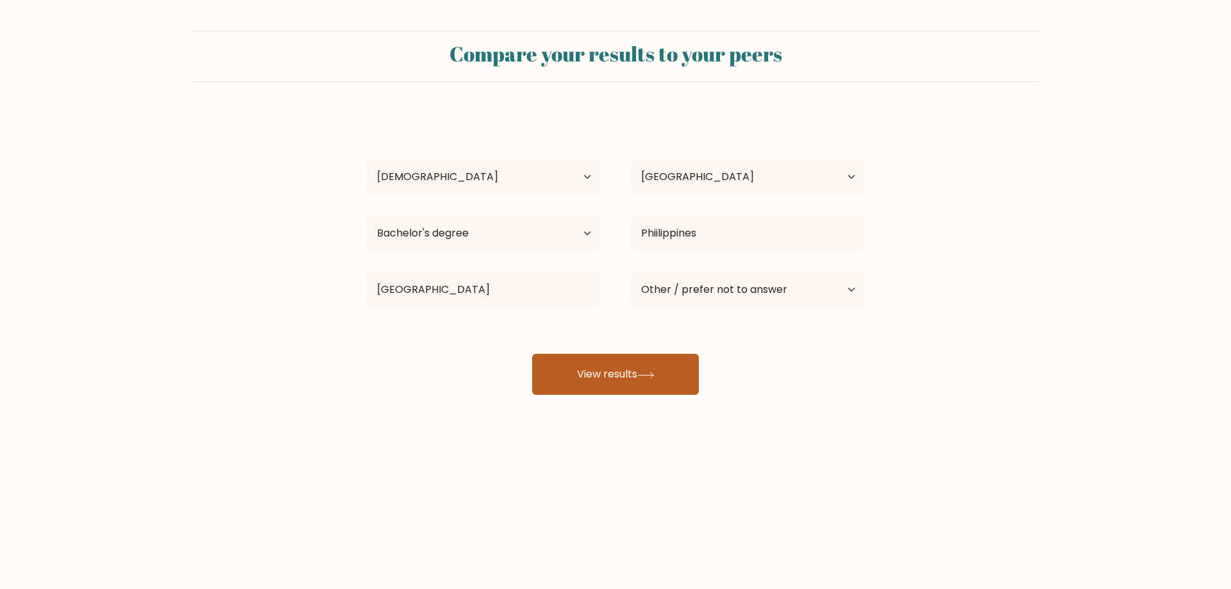
click at [601, 373] on button "View results" at bounding box center [615, 374] width 167 height 41
